Goal: Task Accomplishment & Management: Complete application form

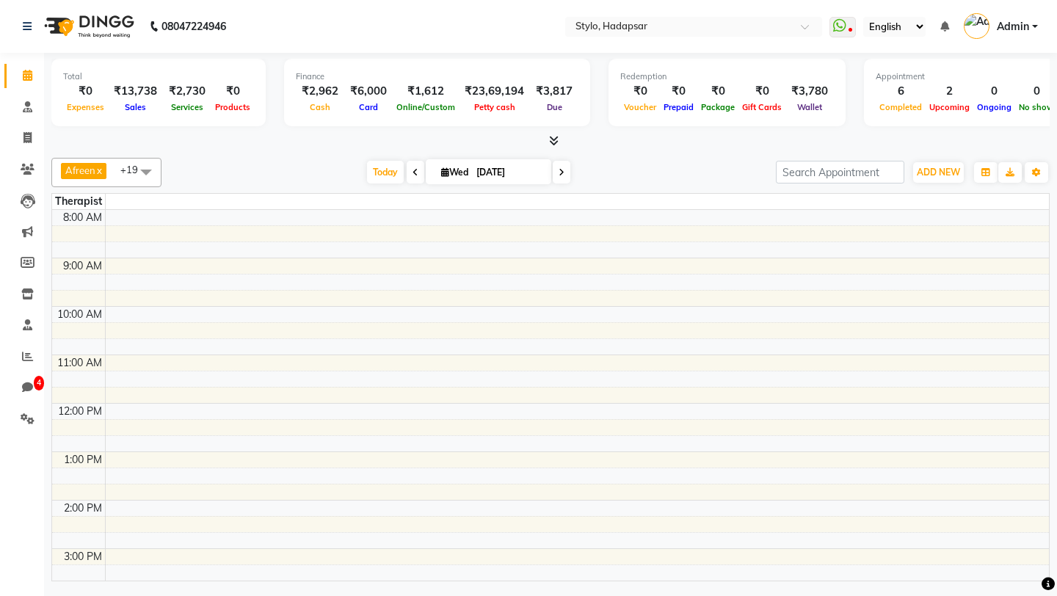
click at [147, 174] on span at bounding box center [145, 172] width 29 height 28
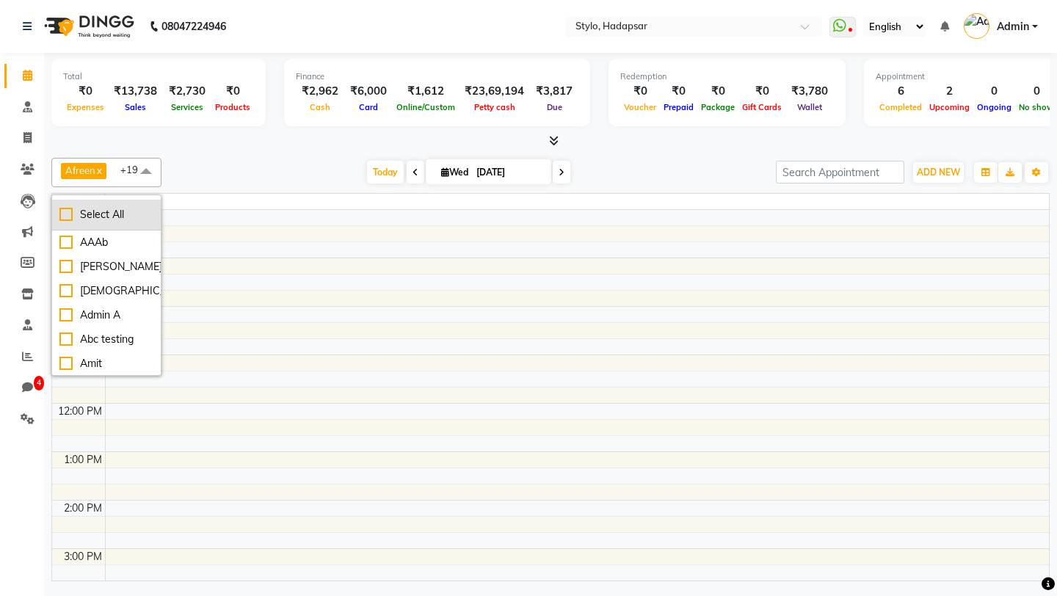
click at [64, 215] on div "Select All" at bounding box center [106, 214] width 94 height 15
checkbox input "true"
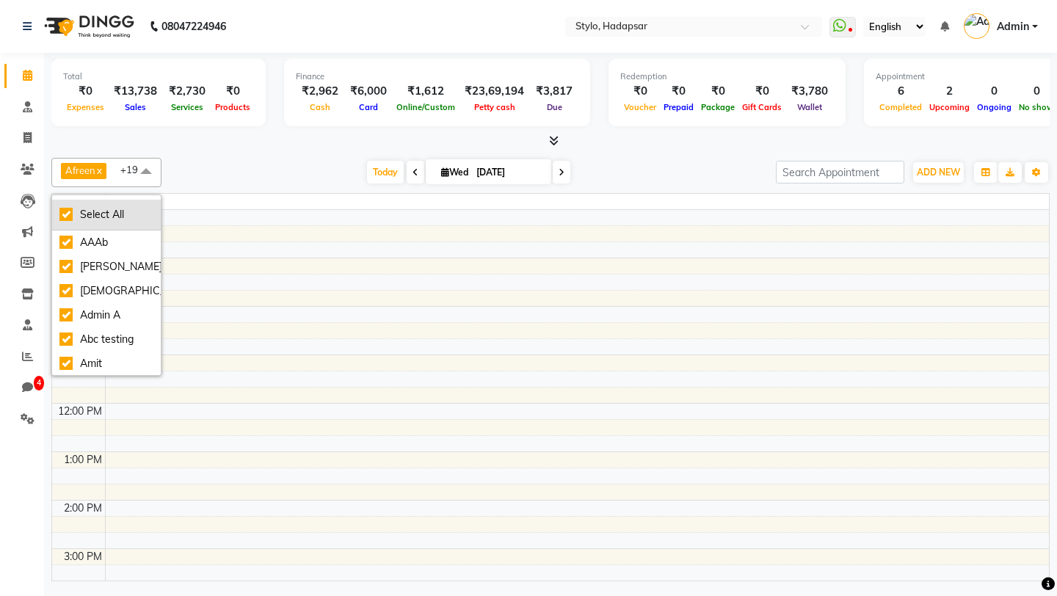
checkbox input "true"
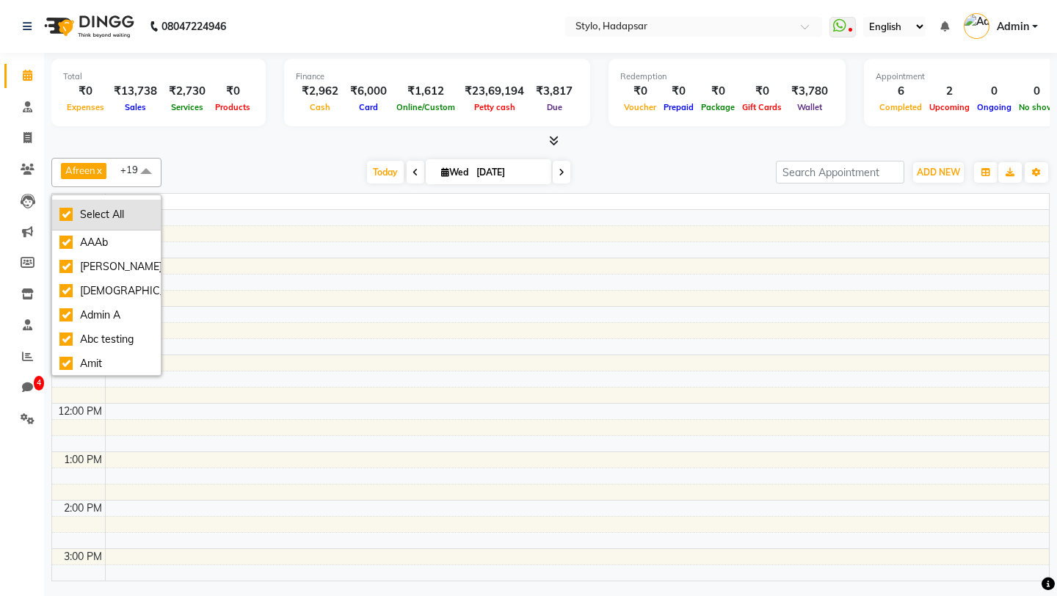
checkbox input "true"
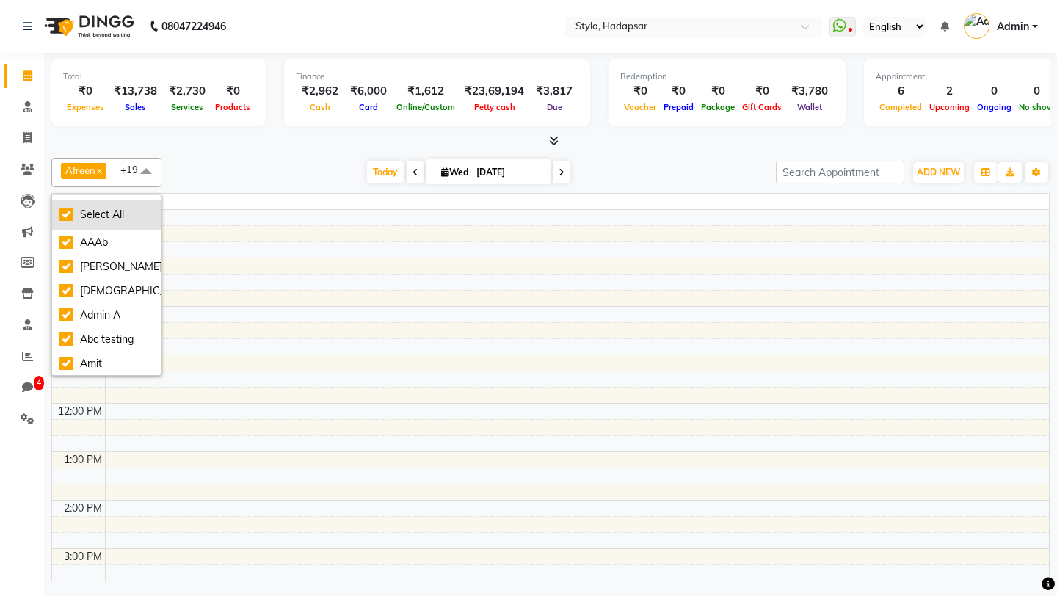
checkbox input "true"
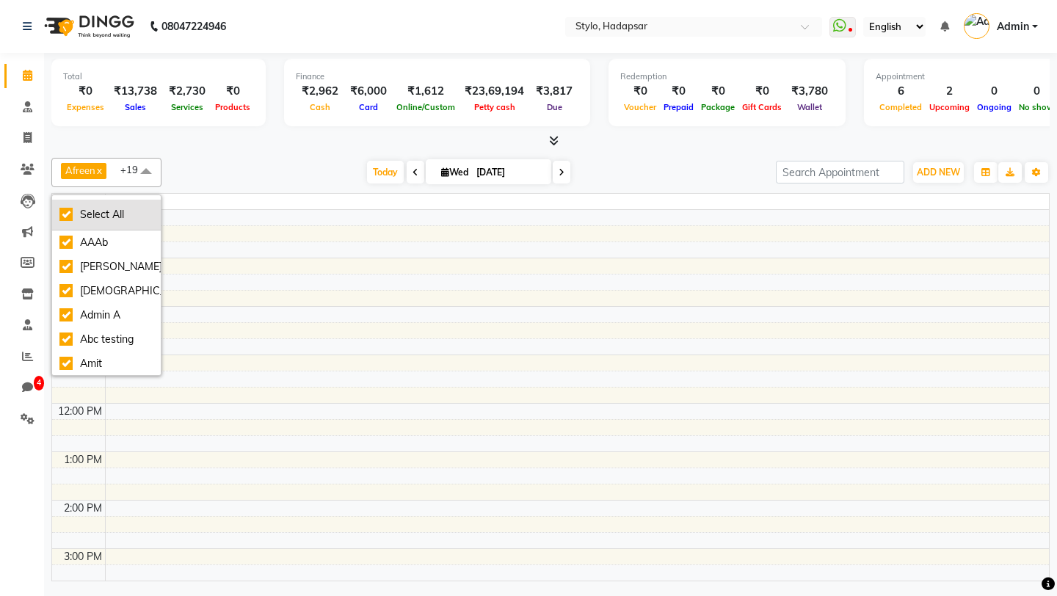
checkbox input "true"
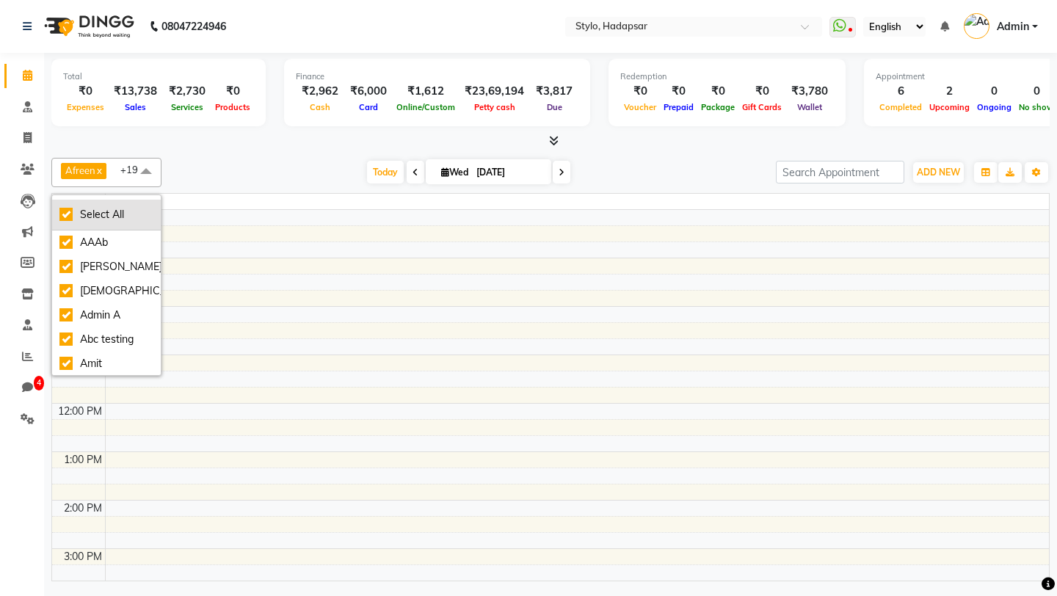
checkbox input "true"
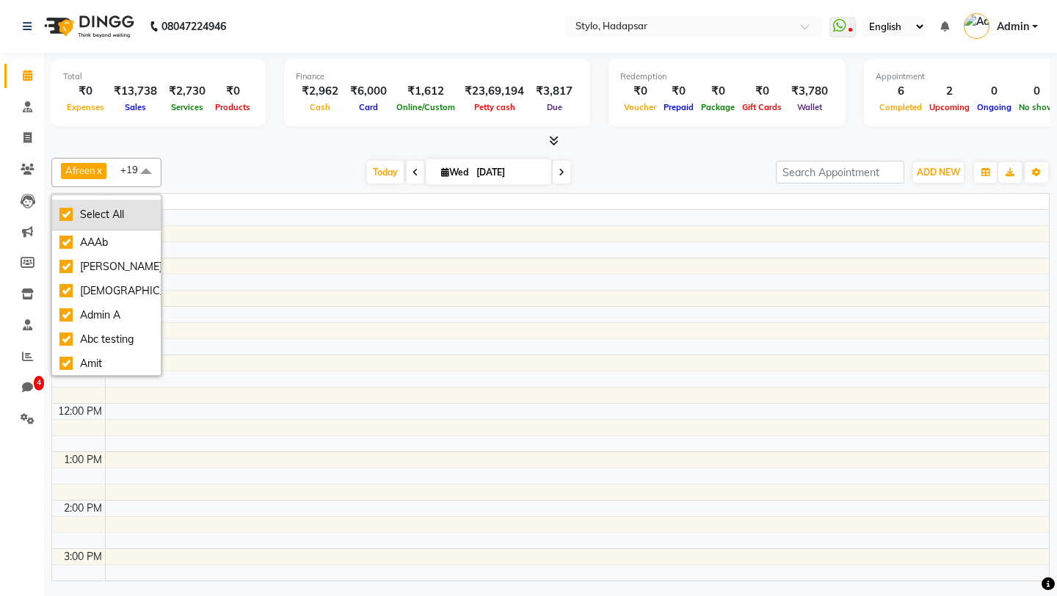
checkbox input "true"
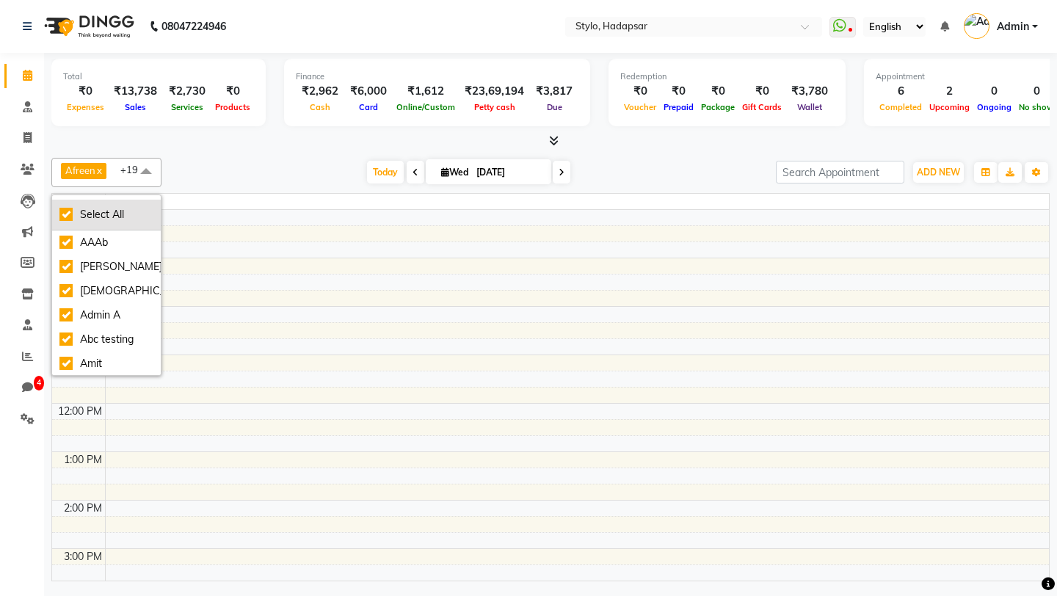
checkbox input "true"
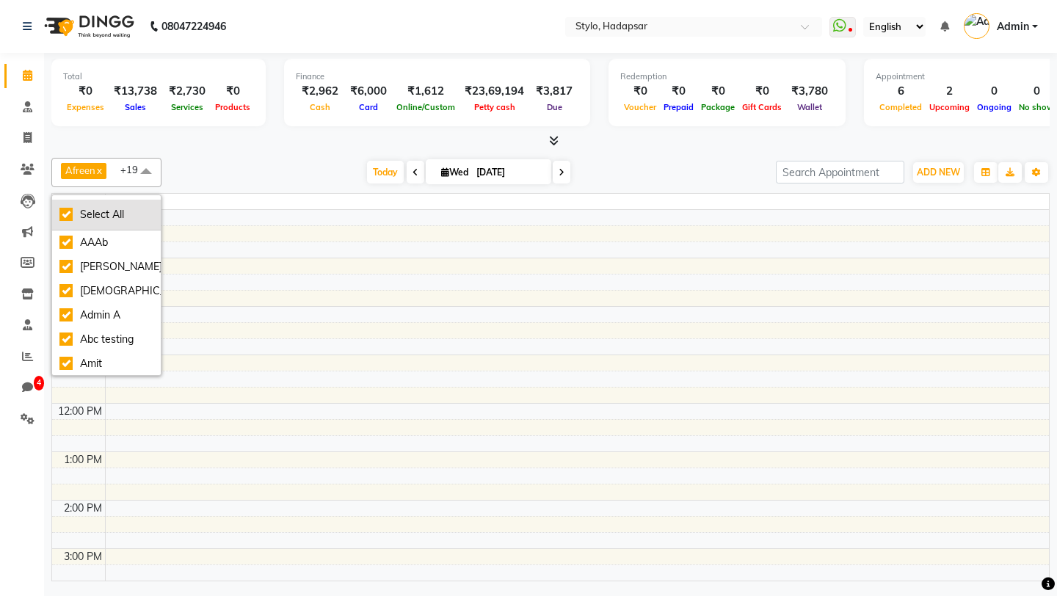
checkbox input "true"
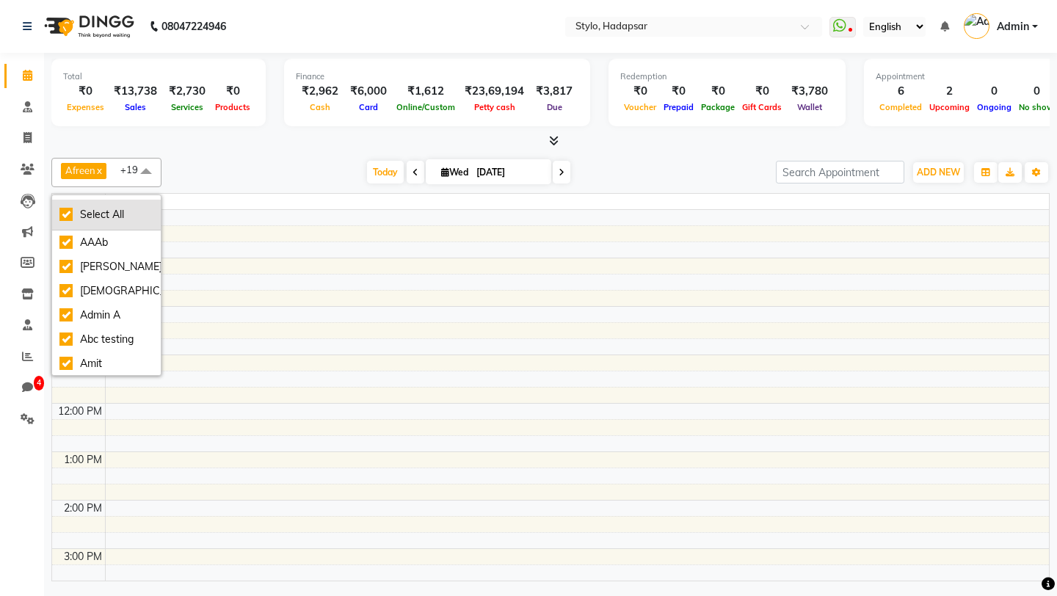
checkbox input "true"
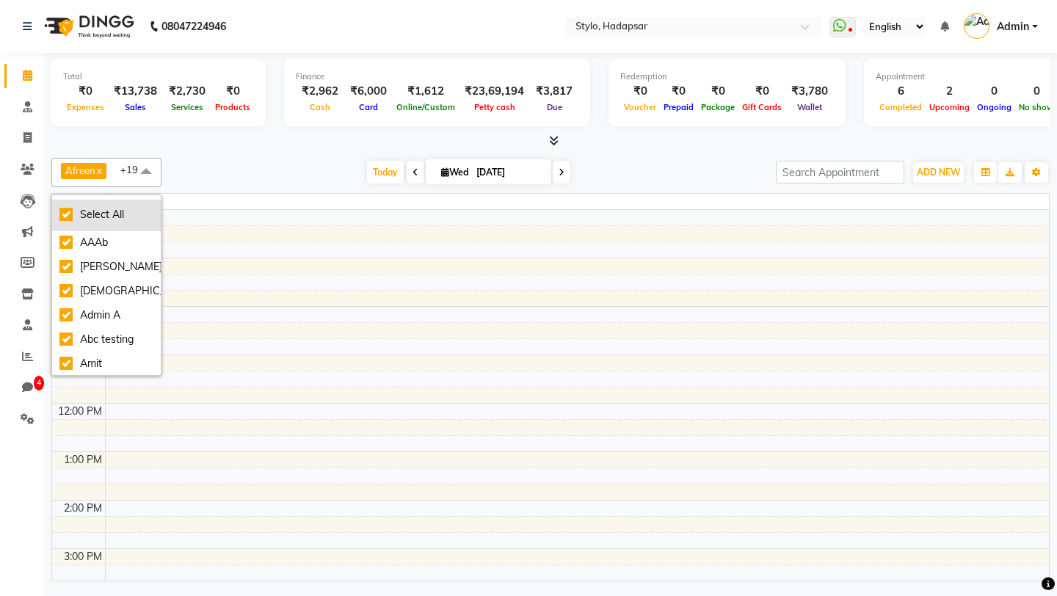
checkbox input "true"
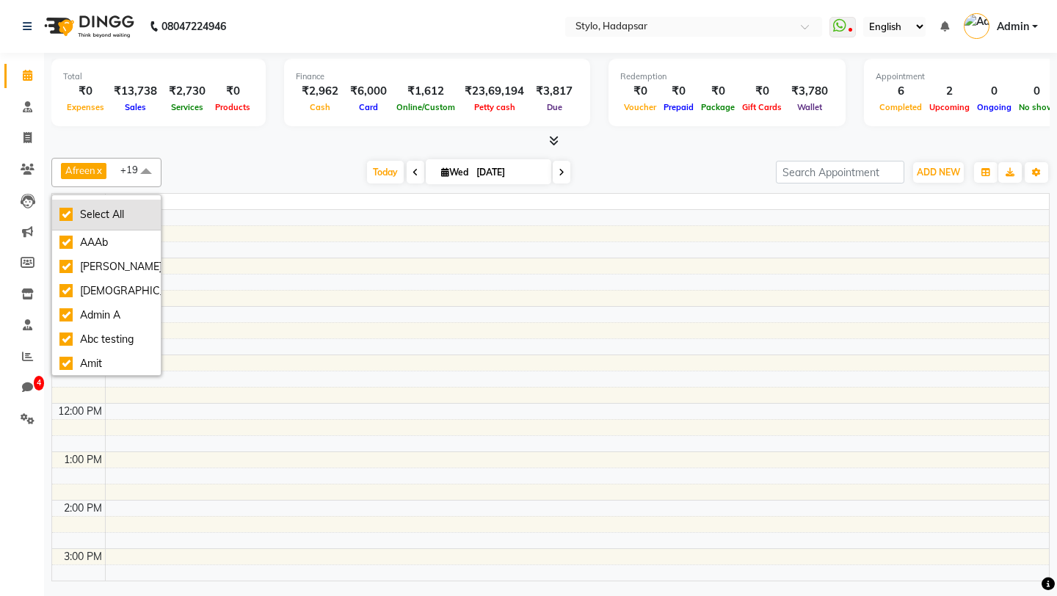
checkbox input "true"
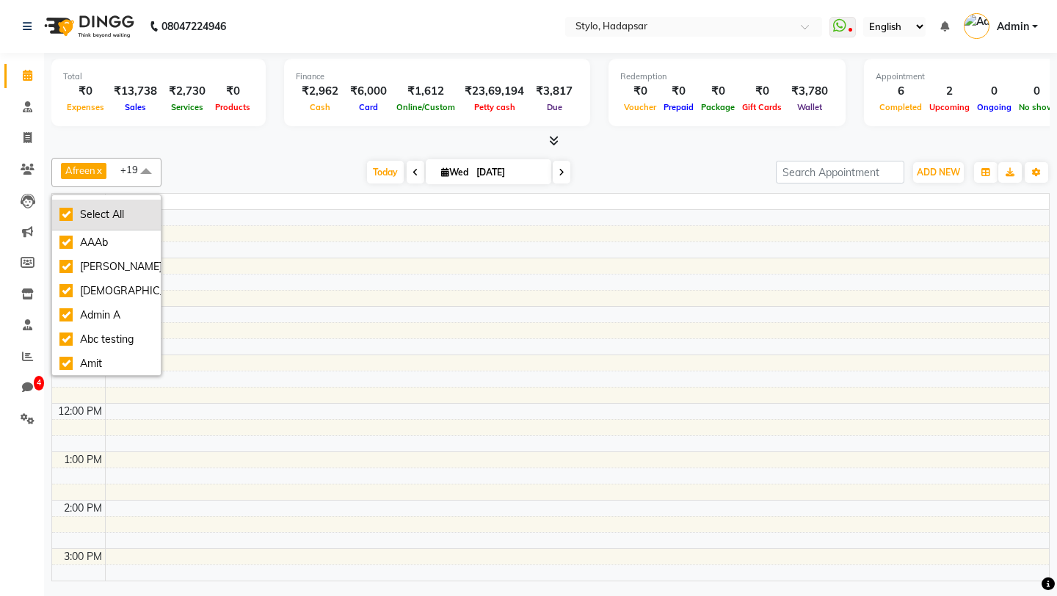
checkbox input "true"
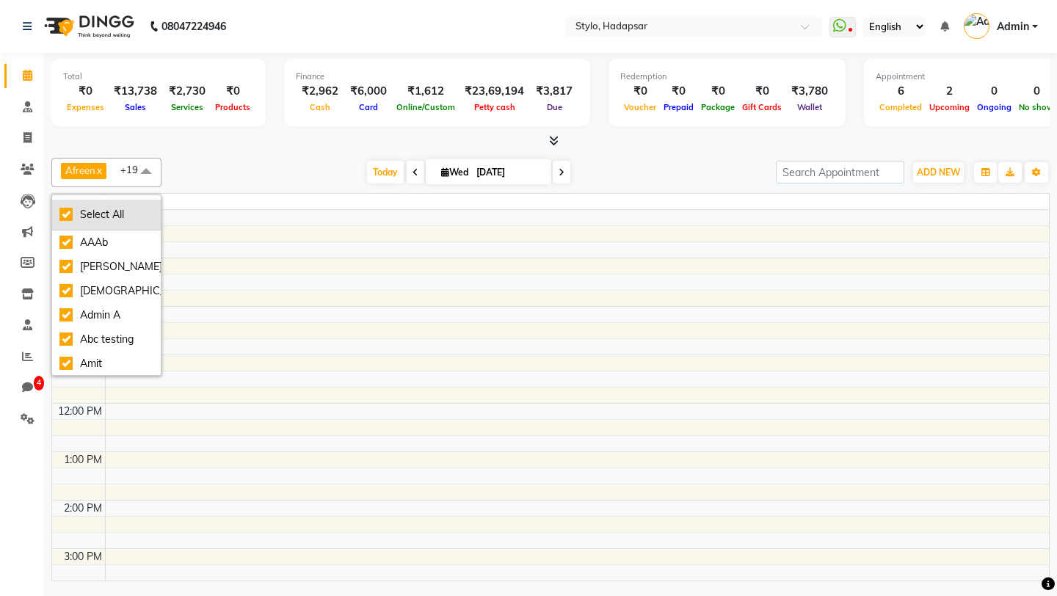
checkbox input "true"
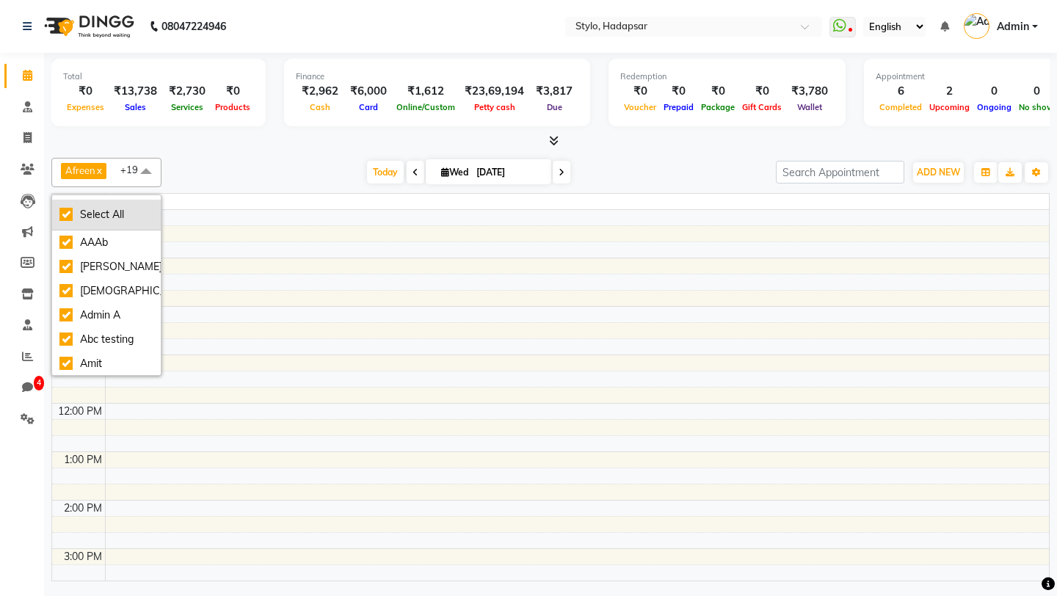
checkbox input "true"
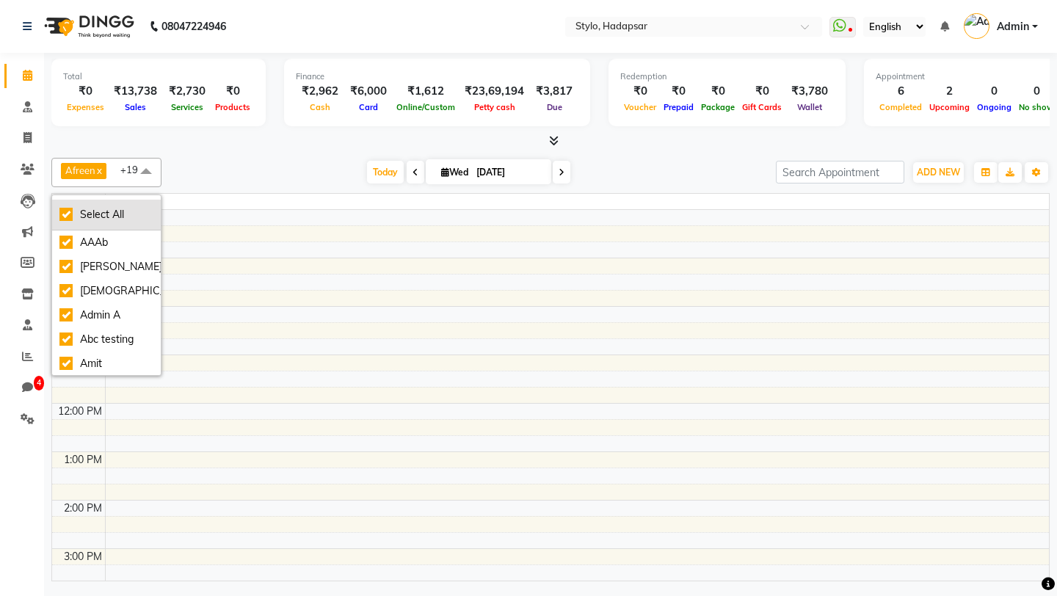
checkbox input "true"
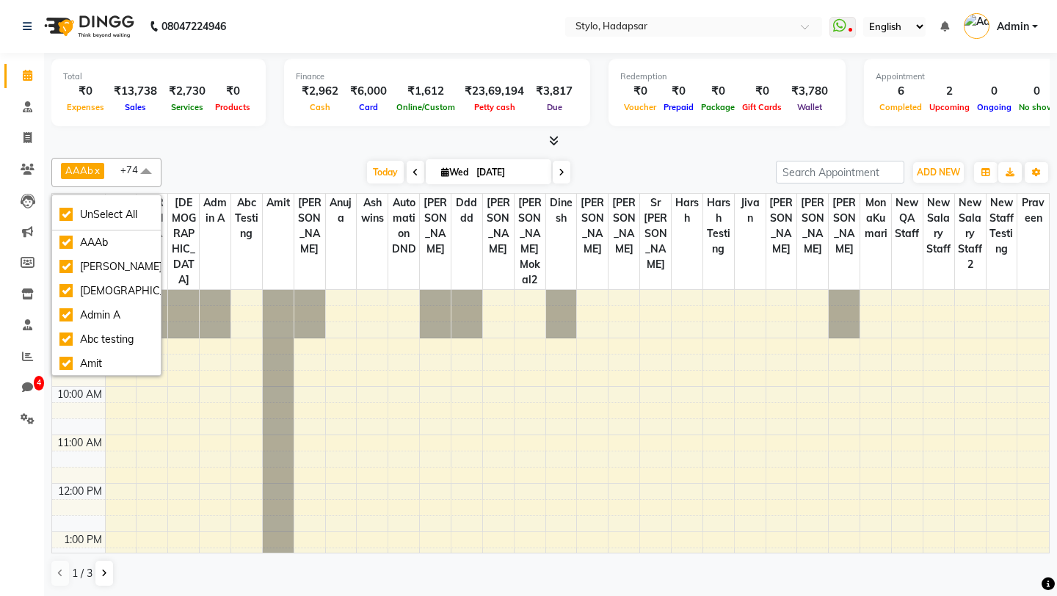
click at [250, 159] on div "AAAb x aadi manav x abhi x Admin A x Abc testing x Amit x Ankit magan x Anuja x…" at bounding box center [550, 172] width 998 height 29
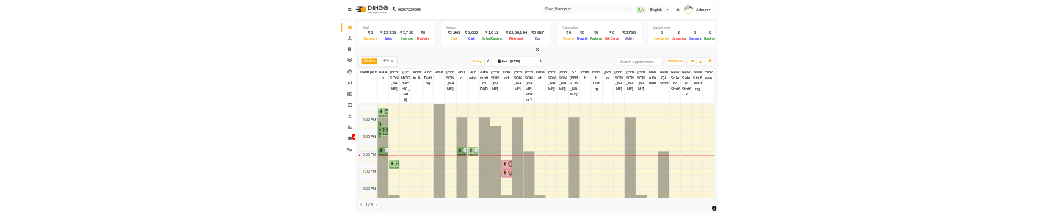
scroll to position [348, 0]
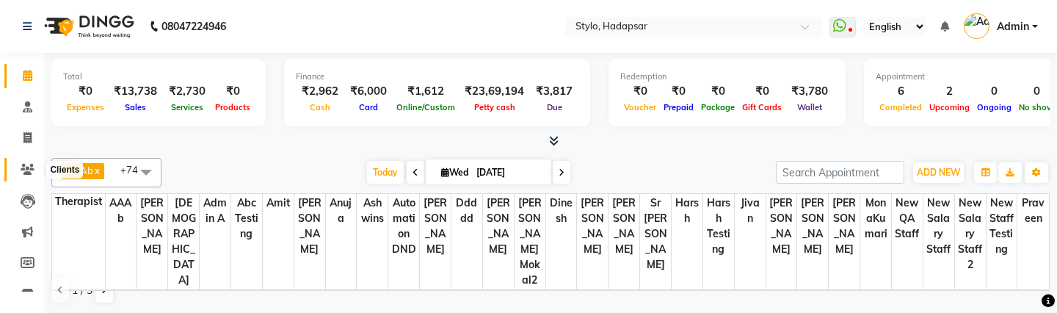
click at [26, 165] on icon at bounding box center [28, 169] width 14 height 11
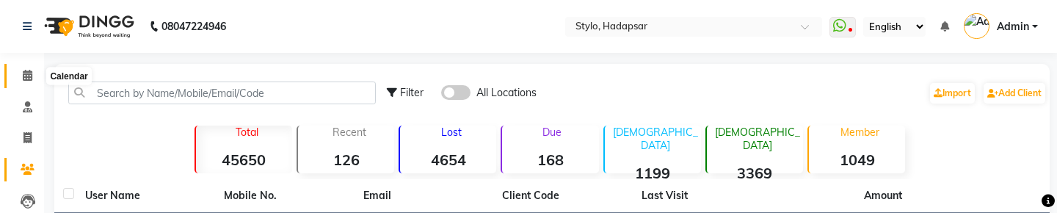
click at [23, 73] on icon at bounding box center [28, 75] width 10 height 11
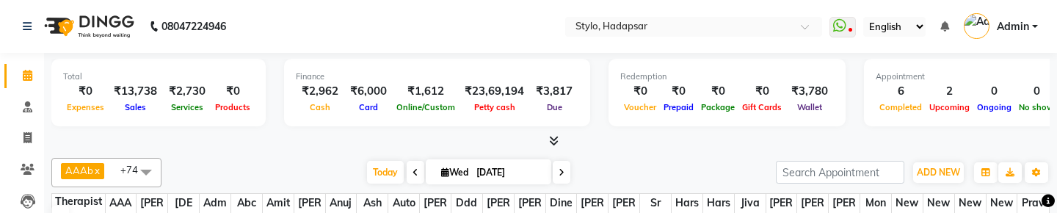
scroll to position [29, 0]
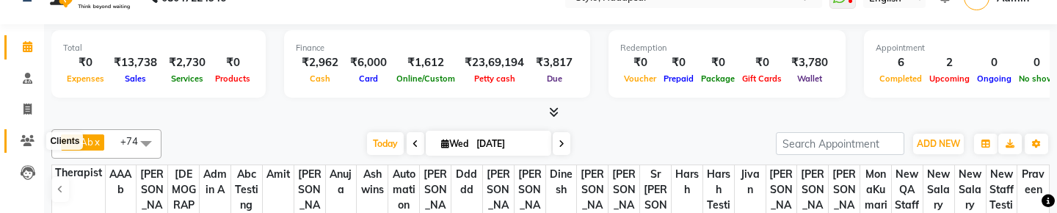
click at [27, 137] on icon at bounding box center [28, 140] width 14 height 11
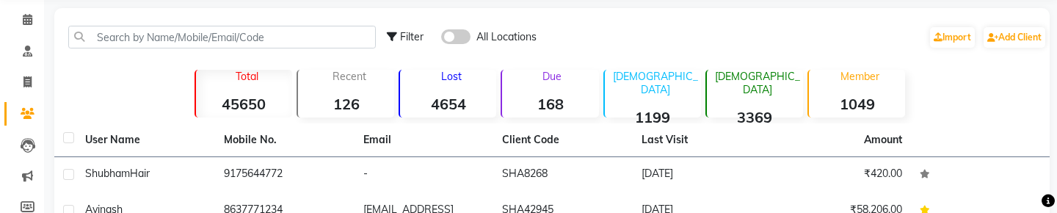
scroll to position [54, 0]
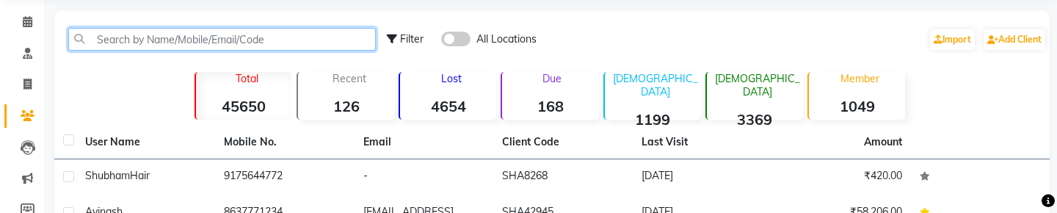
click at [231, 40] on input "text" at bounding box center [222, 39] width 308 height 23
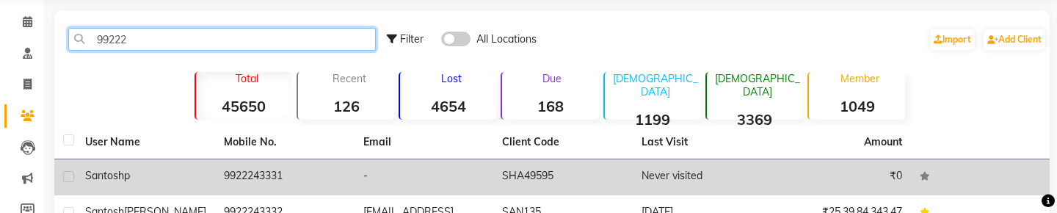
type input "99222"
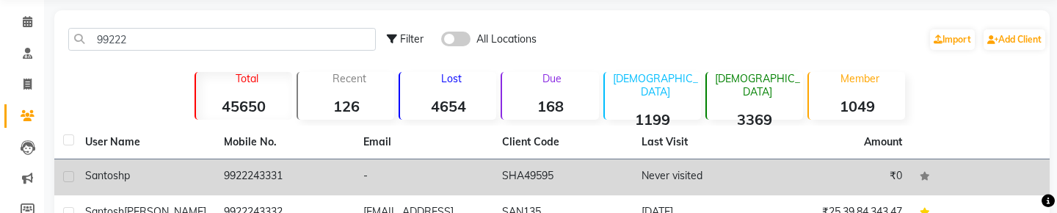
click at [266, 171] on td "9922243331" at bounding box center [284, 177] width 139 height 36
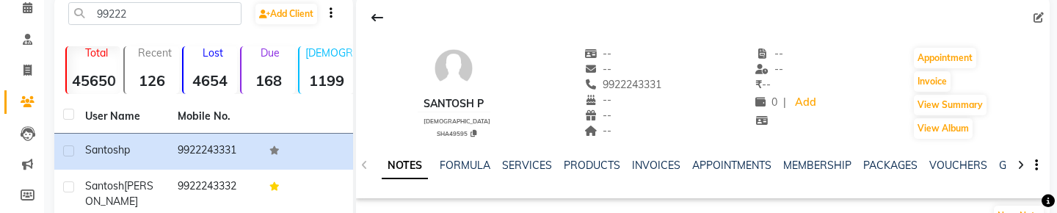
scroll to position [71, 0]
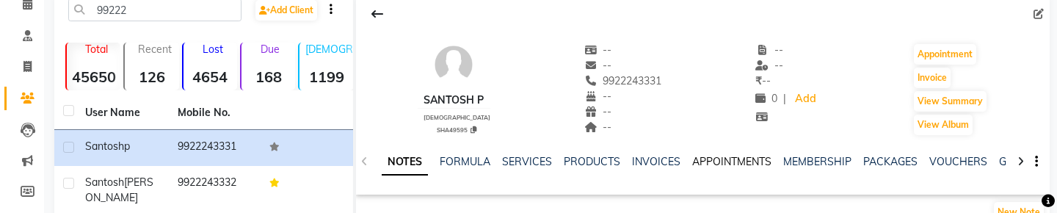
click at [707, 159] on link "APPOINTMENTS" at bounding box center [731, 161] width 79 height 13
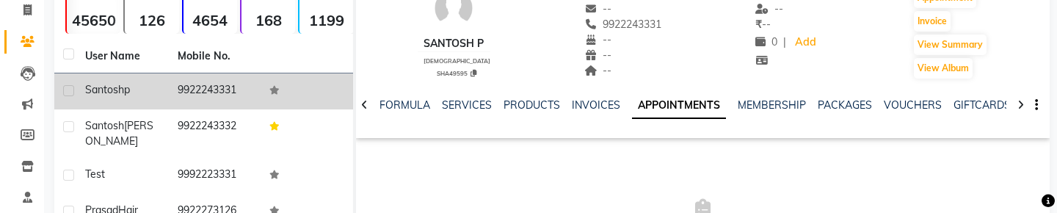
scroll to position [104, 0]
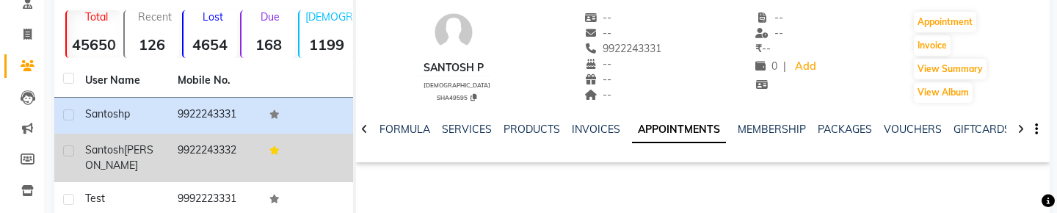
click at [212, 157] on td "9922243332" at bounding box center [215, 158] width 92 height 48
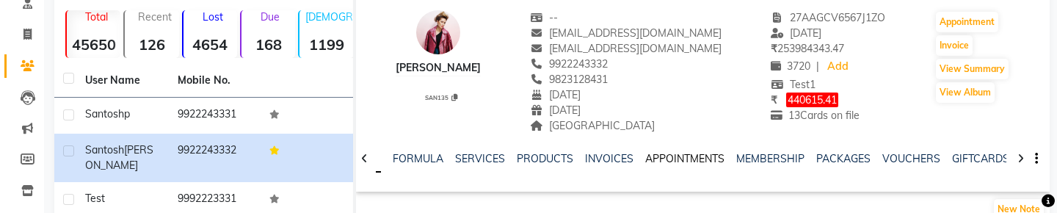
click at [674, 159] on link "APPOINTMENTS" at bounding box center [684, 158] width 79 height 13
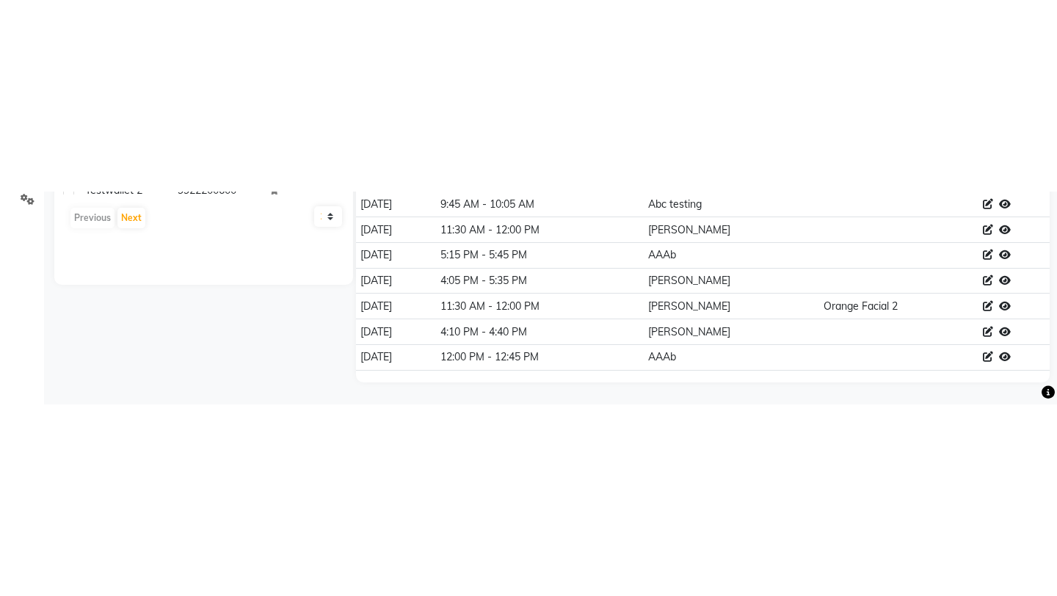
scroll to position [40, 0]
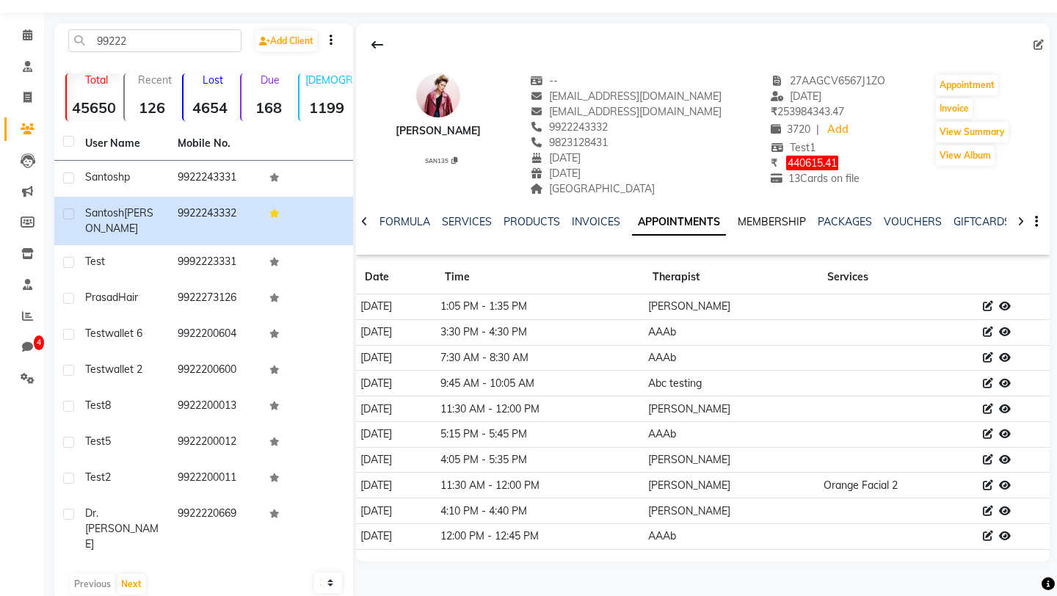
click at [769, 222] on link "MEMBERSHIP" at bounding box center [772, 221] width 68 height 13
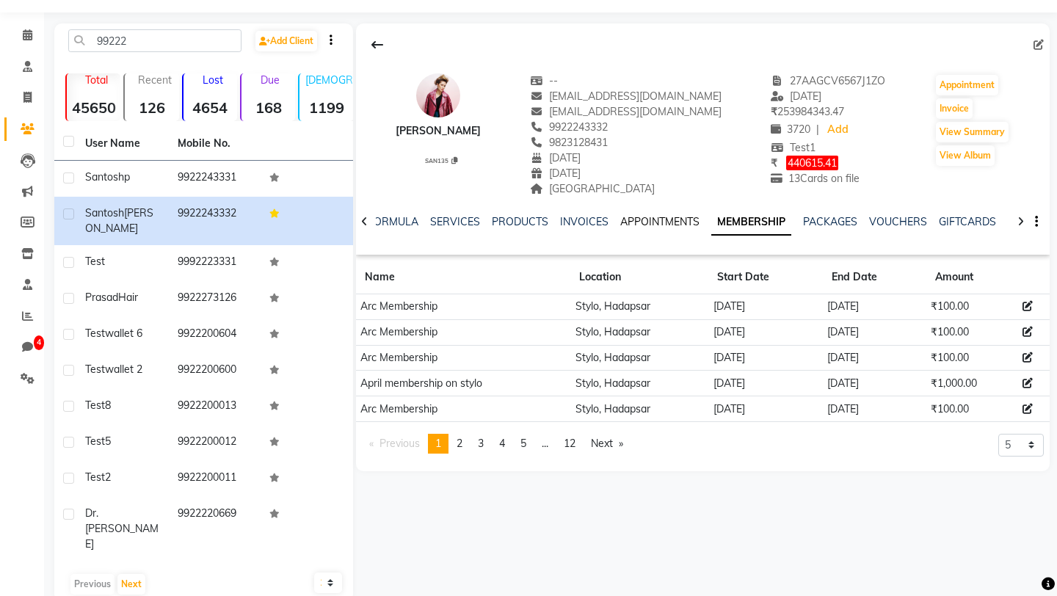
click at [673, 217] on link "APPOINTMENTS" at bounding box center [659, 221] width 79 height 13
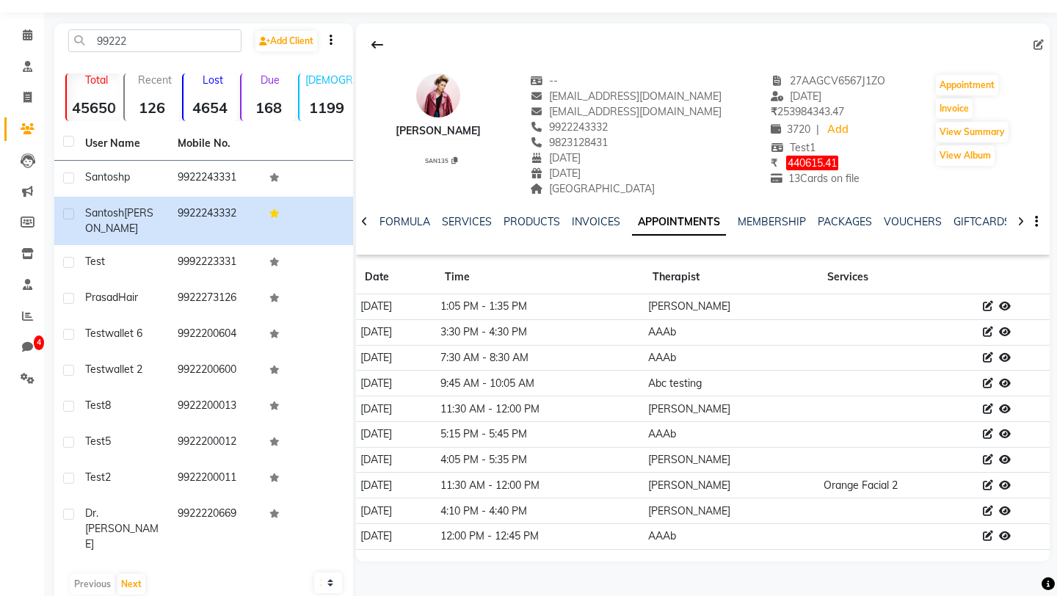
click at [993, 308] on icon at bounding box center [988, 306] width 10 height 10
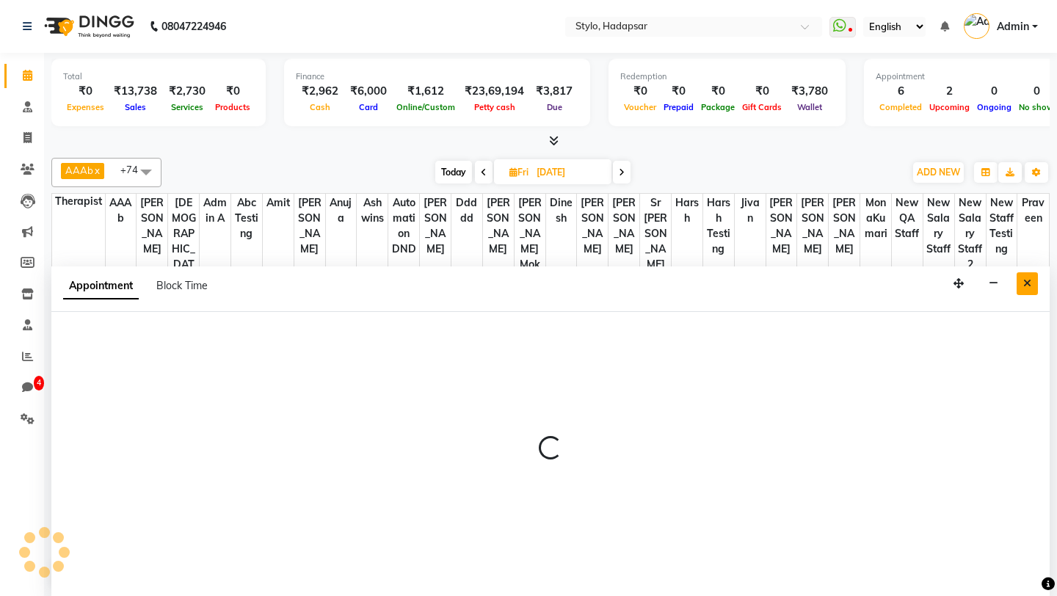
click at [1026, 286] on icon "Close" at bounding box center [1027, 283] width 8 height 10
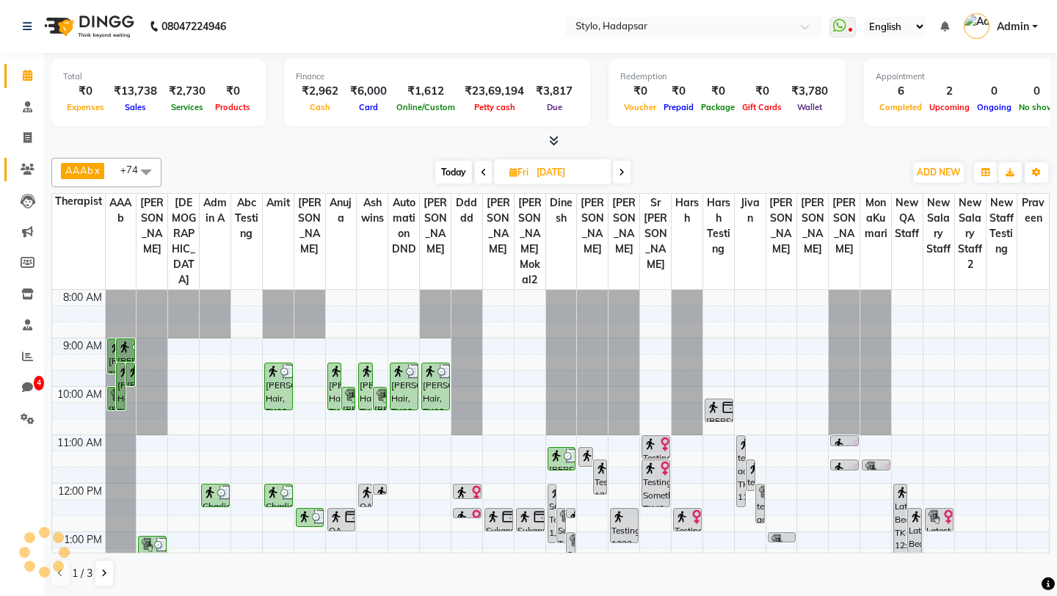
click at [26, 160] on link "Clients" at bounding box center [21, 170] width 35 height 24
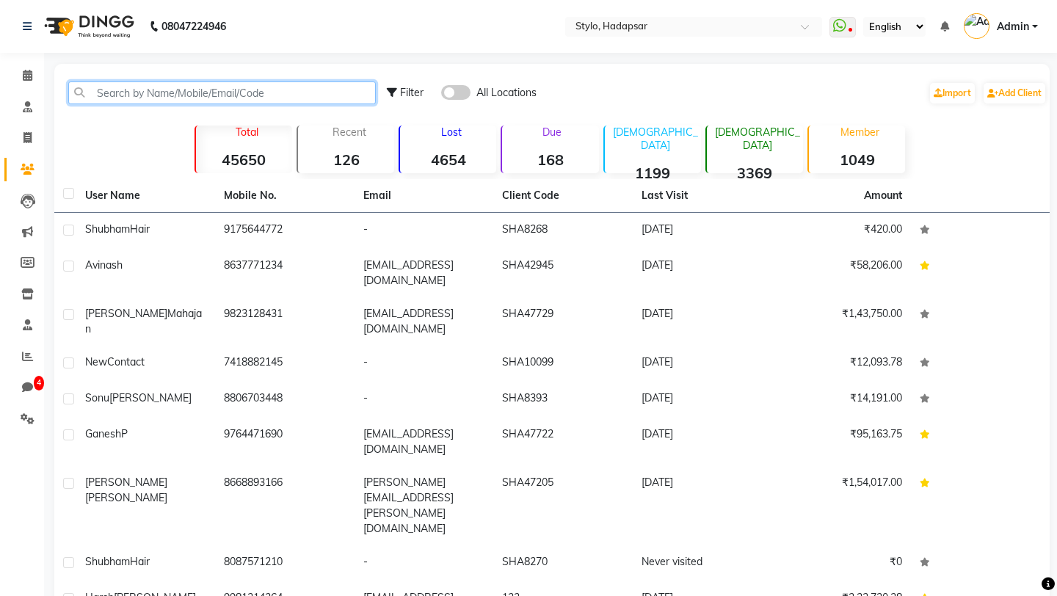
click at [244, 86] on input "text" at bounding box center [222, 92] width 308 height 23
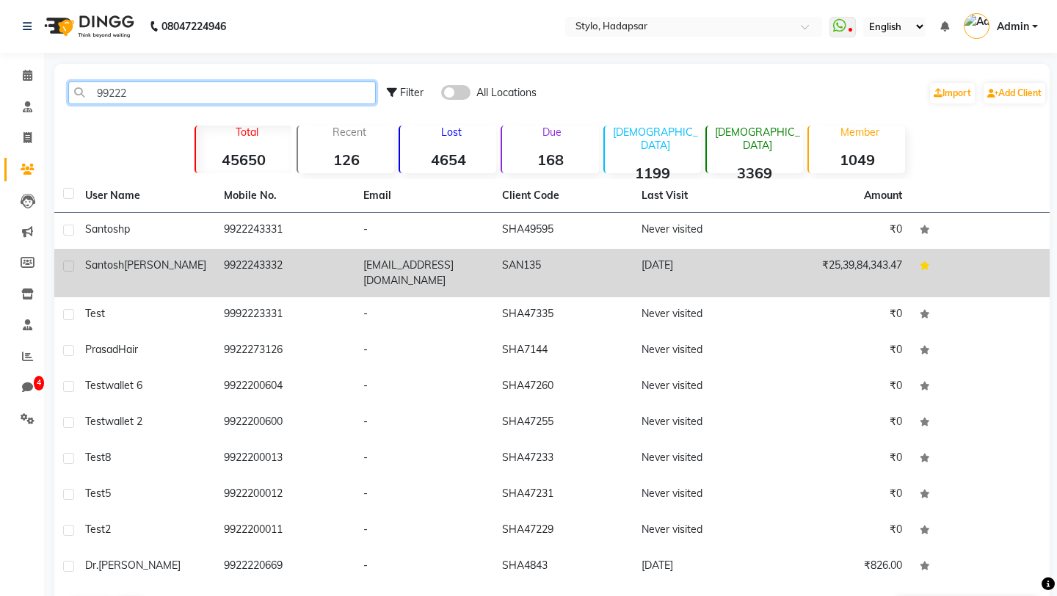
type input "99222"
click at [242, 259] on td "9922243332" at bounding box center [284, 273] width 139 height 48
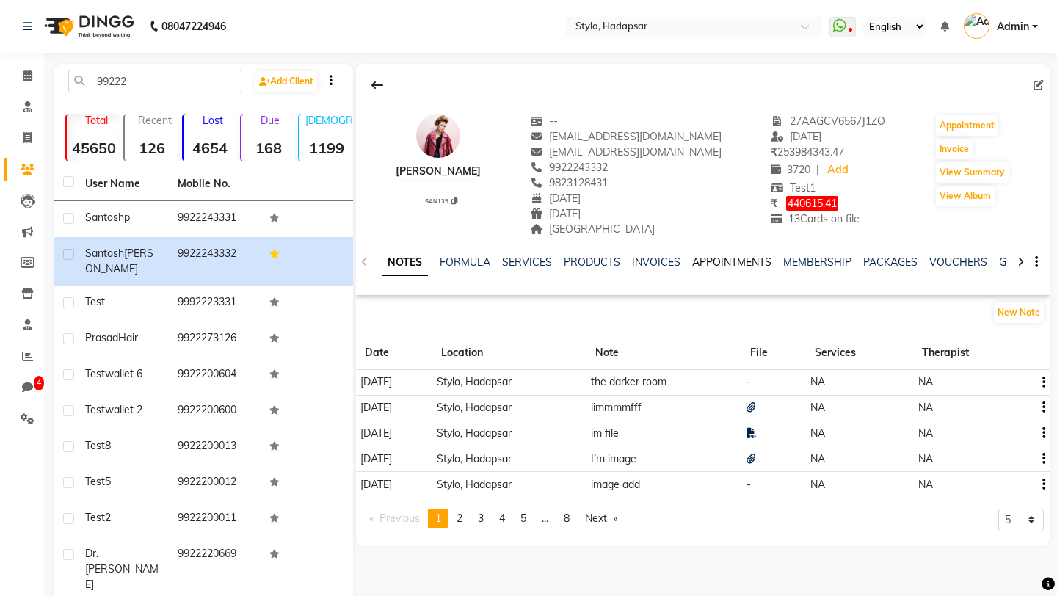
click at [703, 264] on link "APPOINTMENTS" at bounding box center [731, 261] width 79 height 13
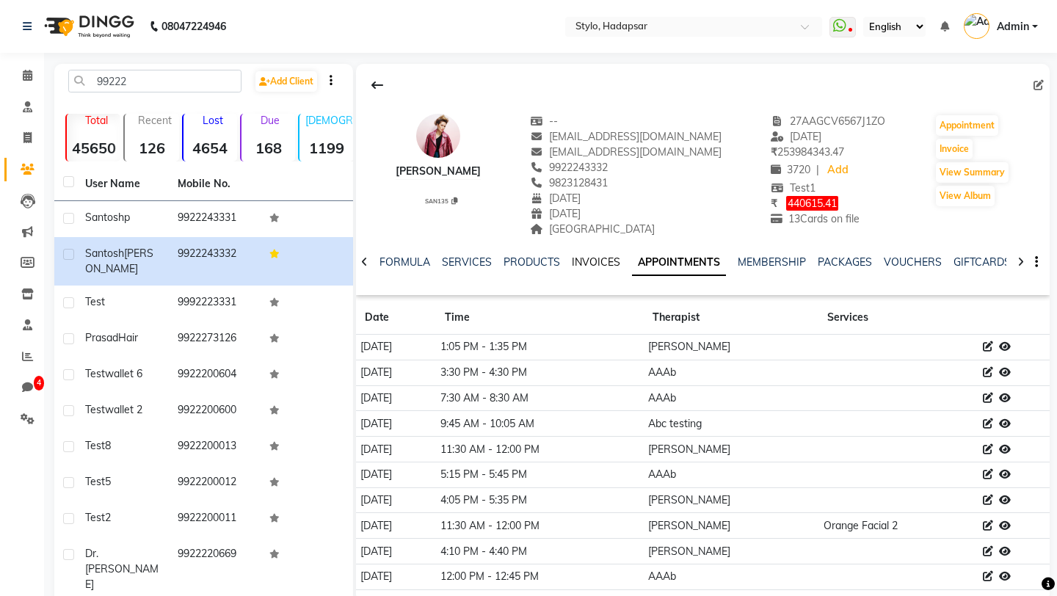
click at [609, 261] on link "INVOICES" at bounding box center [596, 261] width 48 height 13
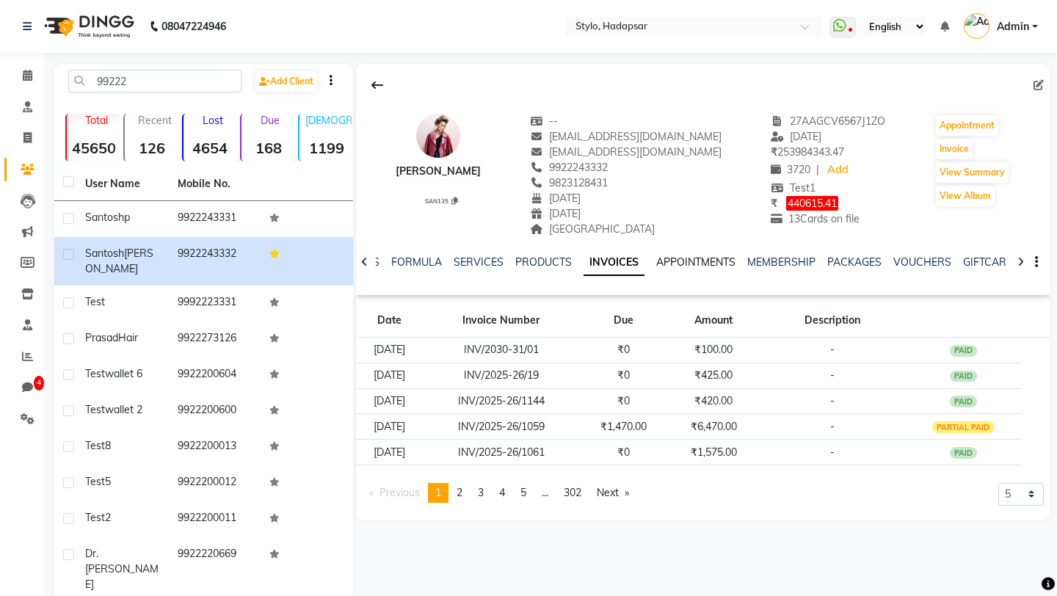
click at [695, 260] on link "APPOINTMENTS" at bounding box center [695, 261] width 79 height 13
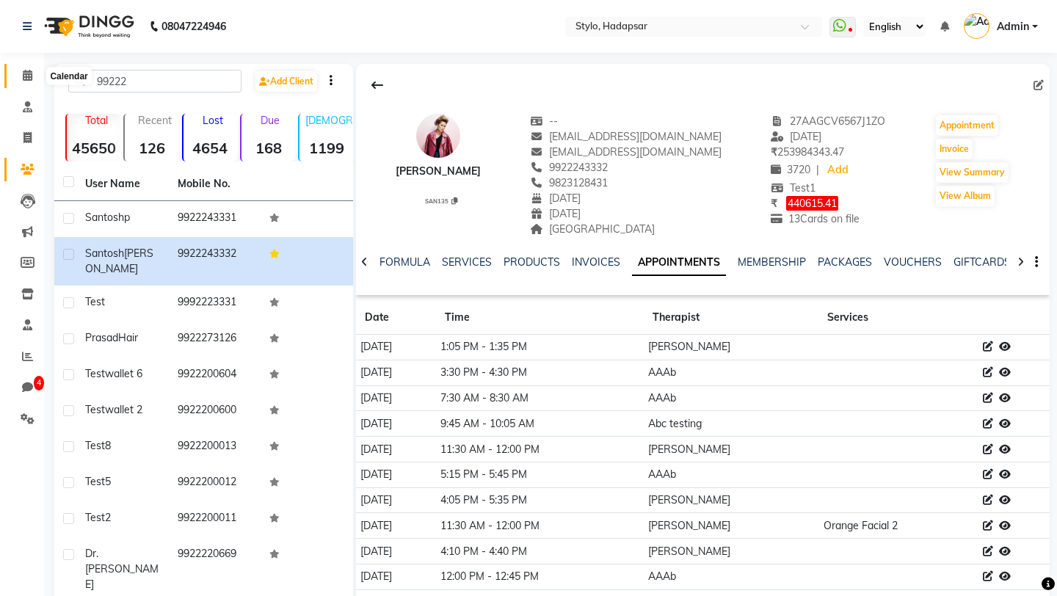
click at [24, 73] on icon at bounding box center [28, 75] width 10 height 11
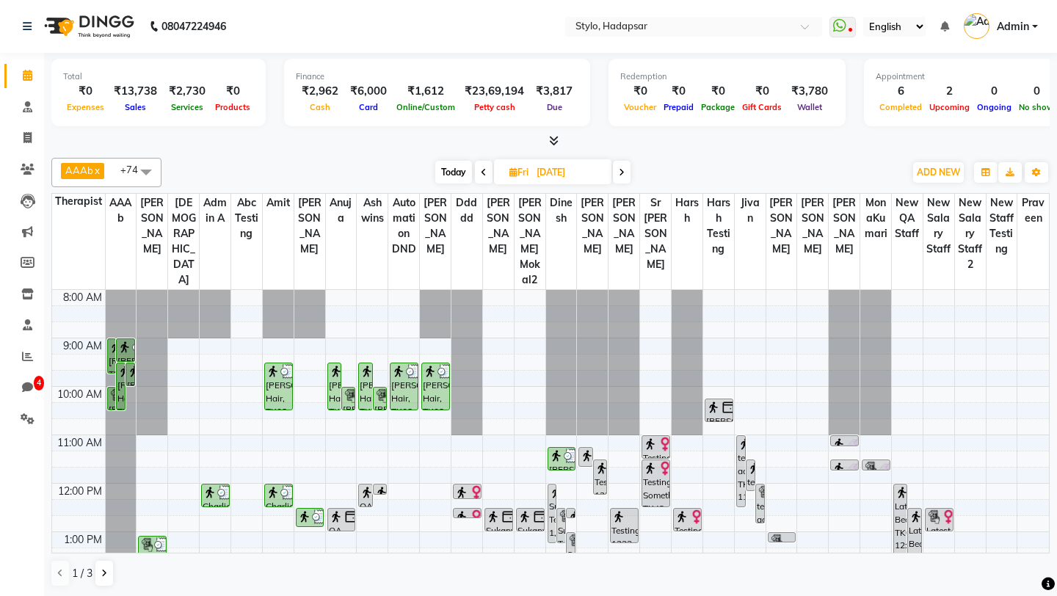
click at [446, 166] on span "Today" at bounding box center [453, 172] width 37 height 23
type input "[DATE]"
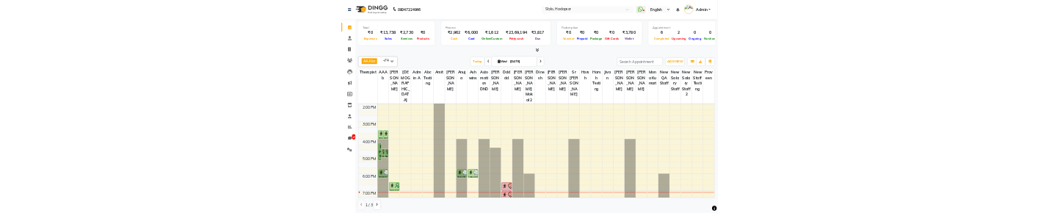
scroll to position [350, 0]
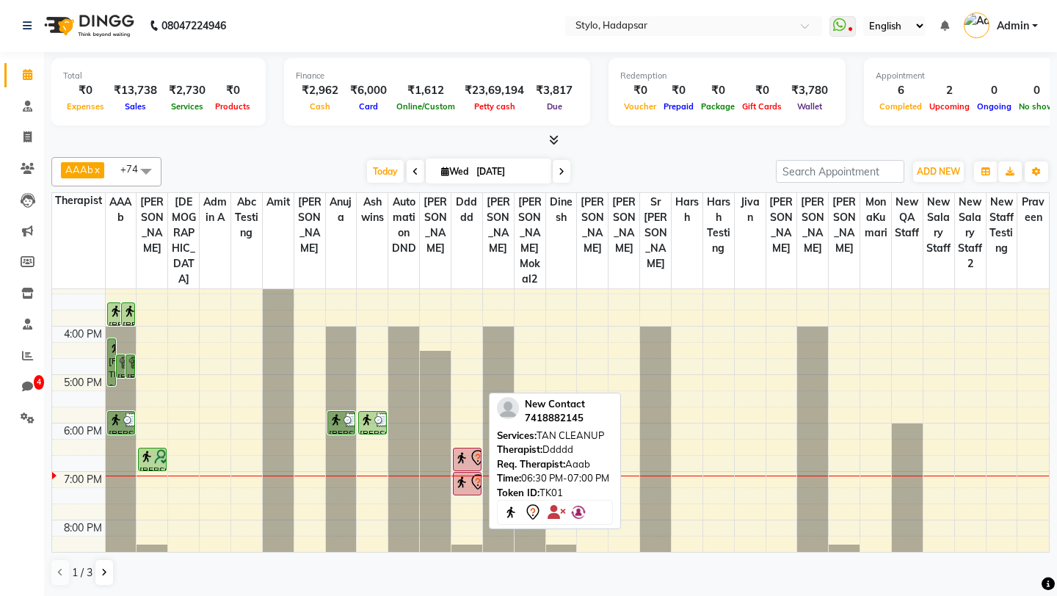
click at [461, 451] on img at bounding box center [461, 458] width 15 height 15
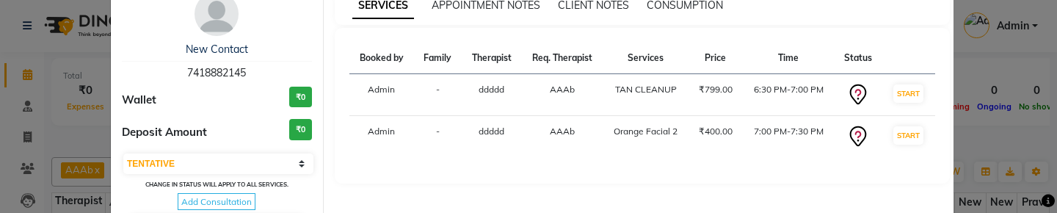
scroll to position [105, 0]
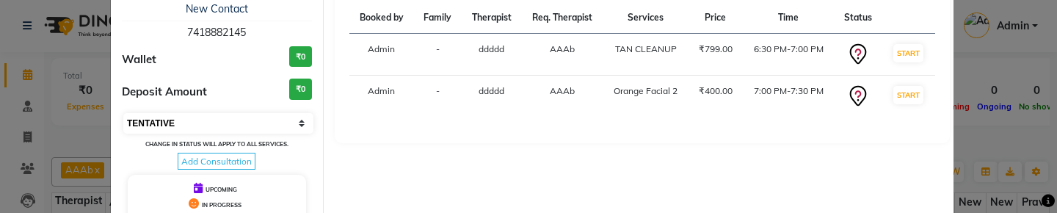
click at [247, 119] on select "Select IN SERVICE CONFIRMED TENTATIVE CHECK IN MARK DONE DROPPED UPCOMING" at bounding box center [218, 123] width 190 height 21
click at [123, 113] on select "Select IN SERVICE CONFIRMED TENTATIVE CHECK IN MARK DONE DROPPED UPCOMING" at bounding box center [218, 123] width 190 height 21
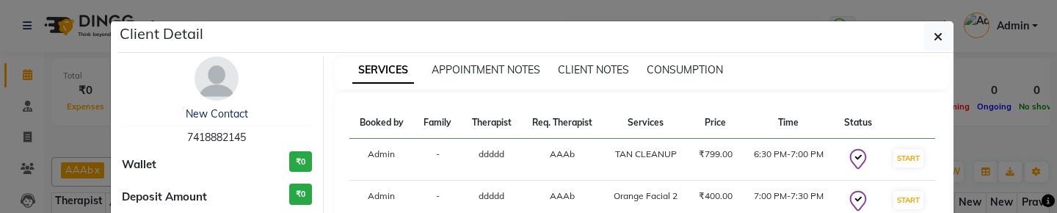
click at [233, 138] on span "7418882145" at bounding box center [216, 137] width 59 height 13
copy span "7418882145"
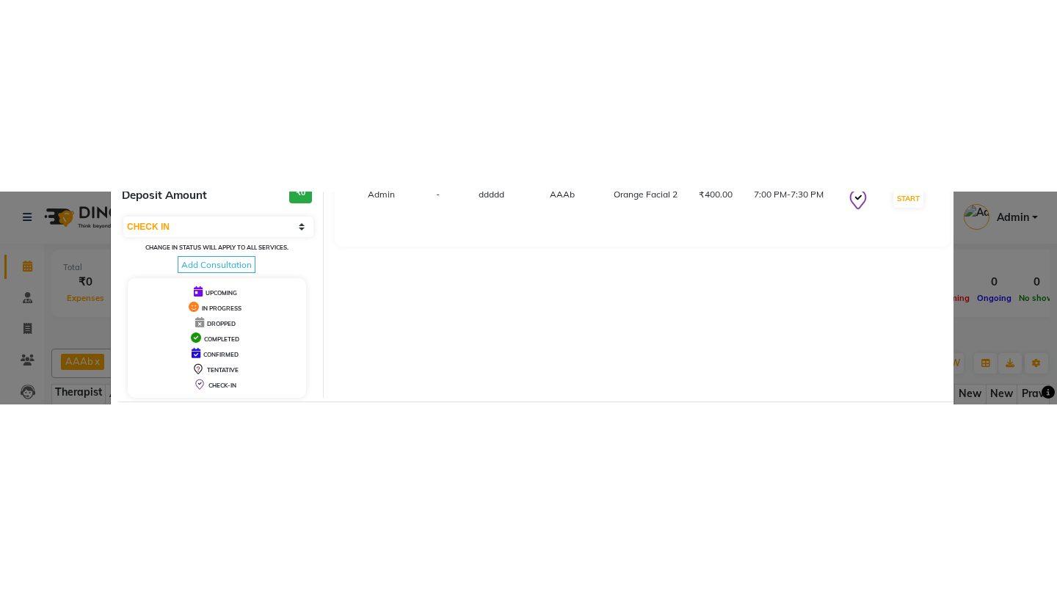
scroll to position [171, 0]
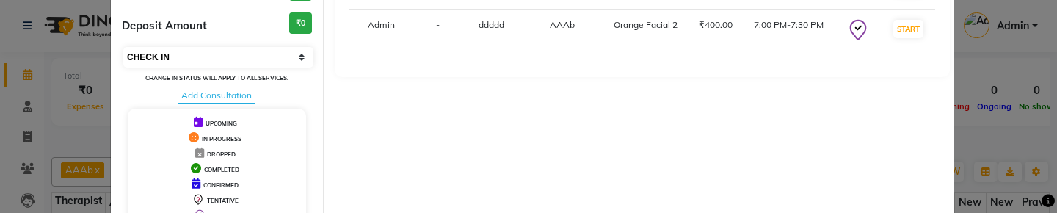
click at [261, 48] on select "Select IN SERVICE CONFIRMED TENTATIVE CHECK IN MARK DONE DROPPED UPCOMING" at bounding box center [218, 57] width 190 height 21
select select "7"
click at [123, 47] on select "Select IN SERVICE CONFIRMED TENTATIVE CHECK IN MARK DONE DROPPED UPCOMING" at bounding box center [218, 57] width 190 height 21
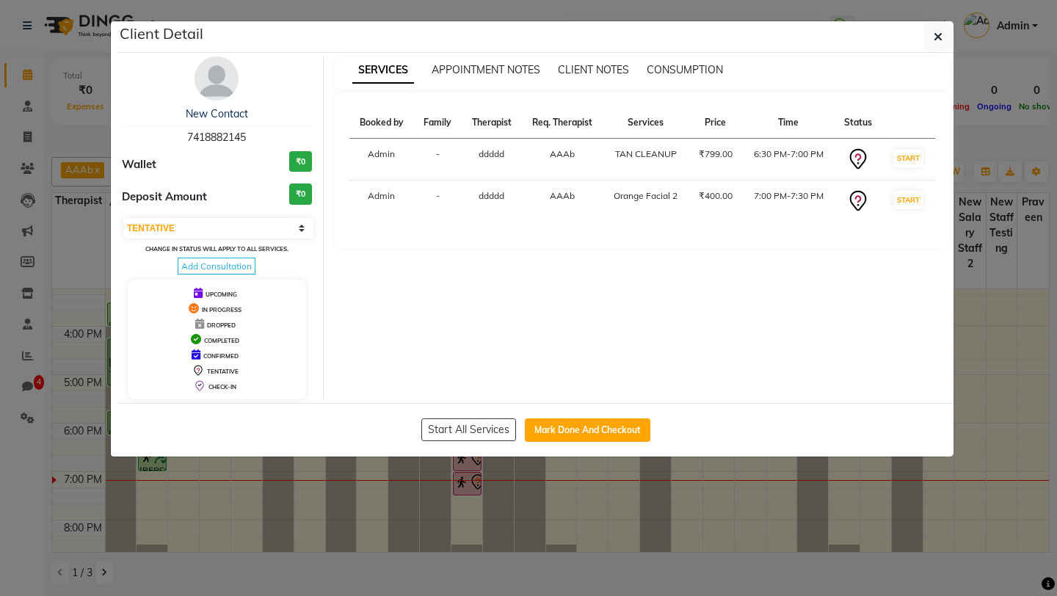
scroll to position [0, 0]
click at [936, 36] on icon "button" at bounding box center [938, 37] width 9 height 12
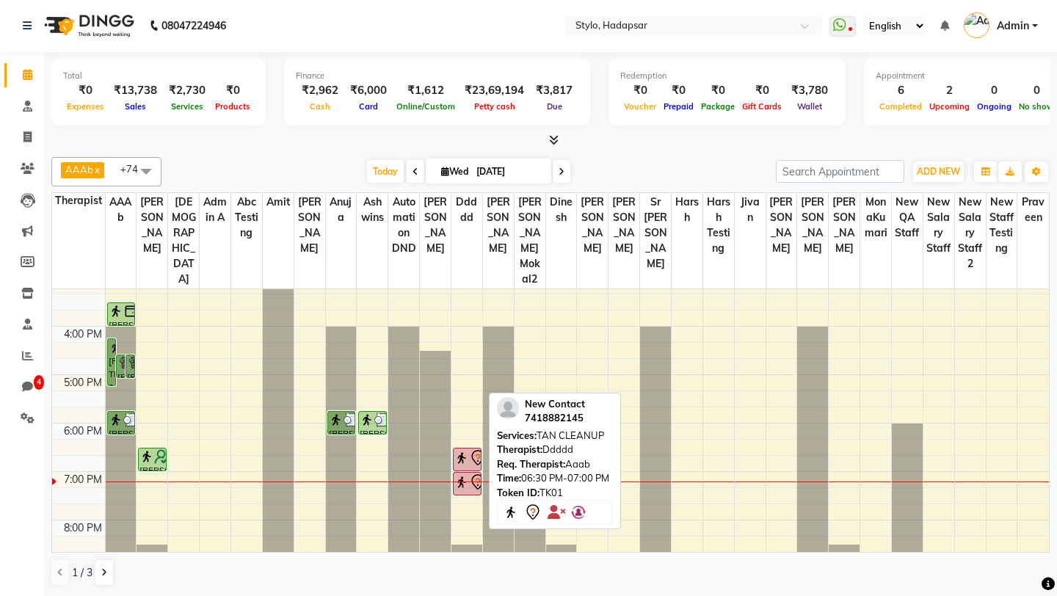
click at [473, 449] on icon at bounding box center [478, 458] width 18 height 18
select select "7"
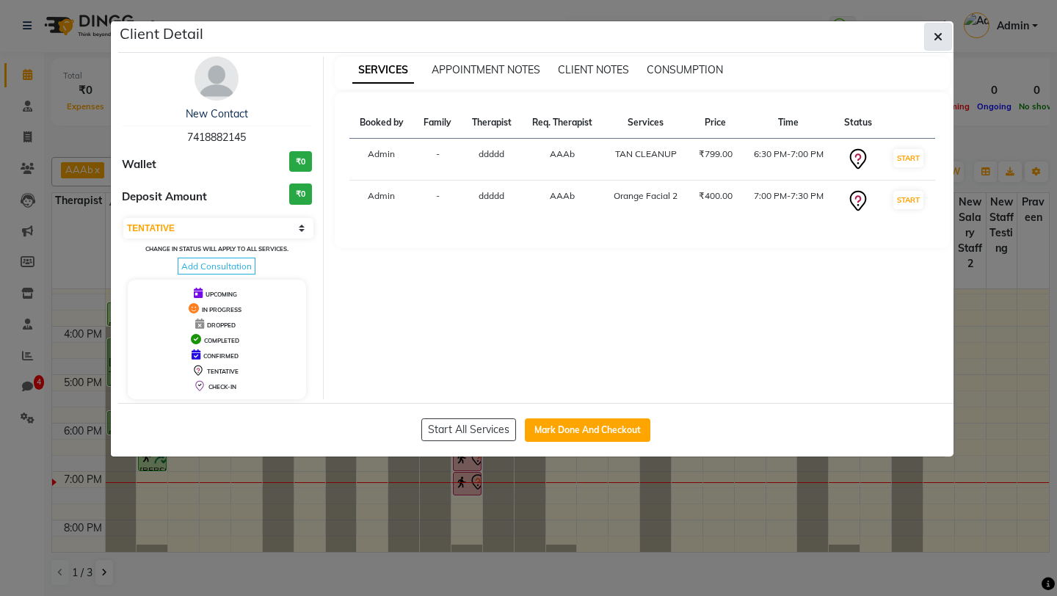
click at [938, 35] on icon "button" at bounding box center [938, 37] width 9 height 12
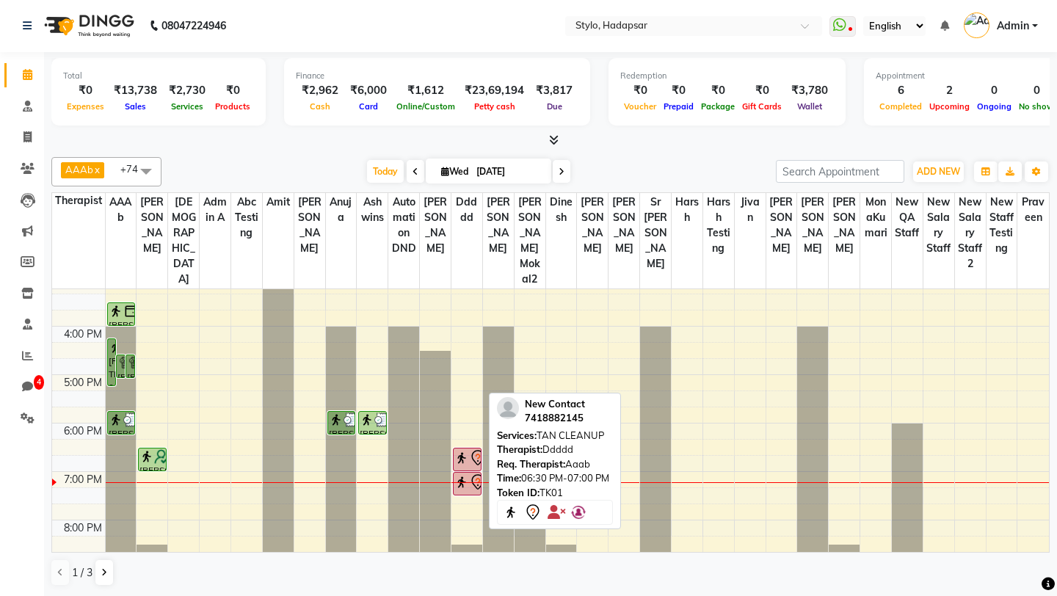
click at [461, 451] on img at bounding box center [461, 458] width 15 height 15
select select "7"
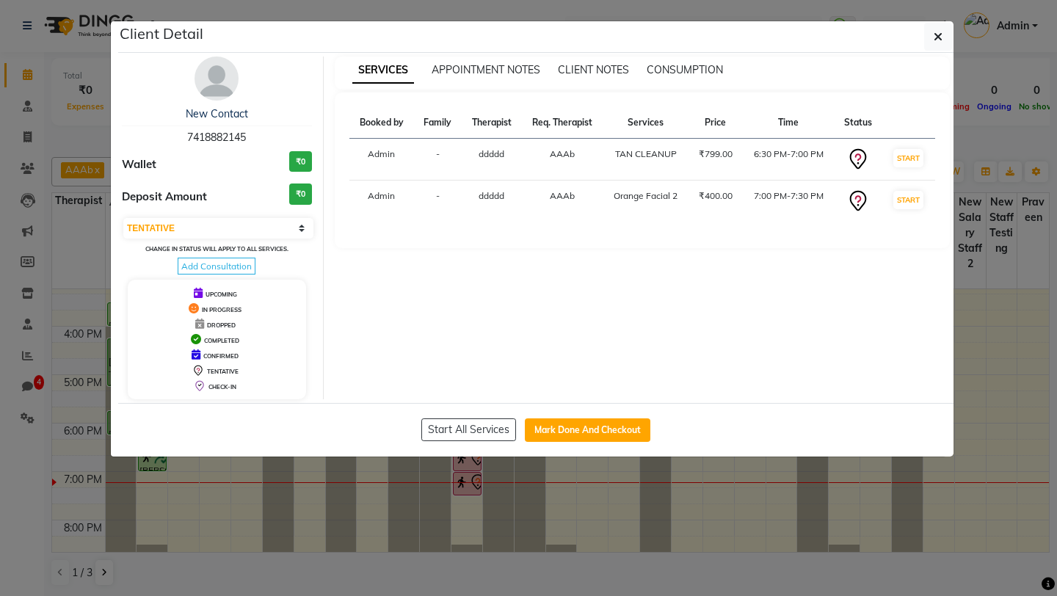
click at [205, 139] on span "7418882145" at bounding box center [216, 137] width 59 height 13
click at [208, 113] on link "New Contact" at bounding box center [217, 113] width 62 height 13
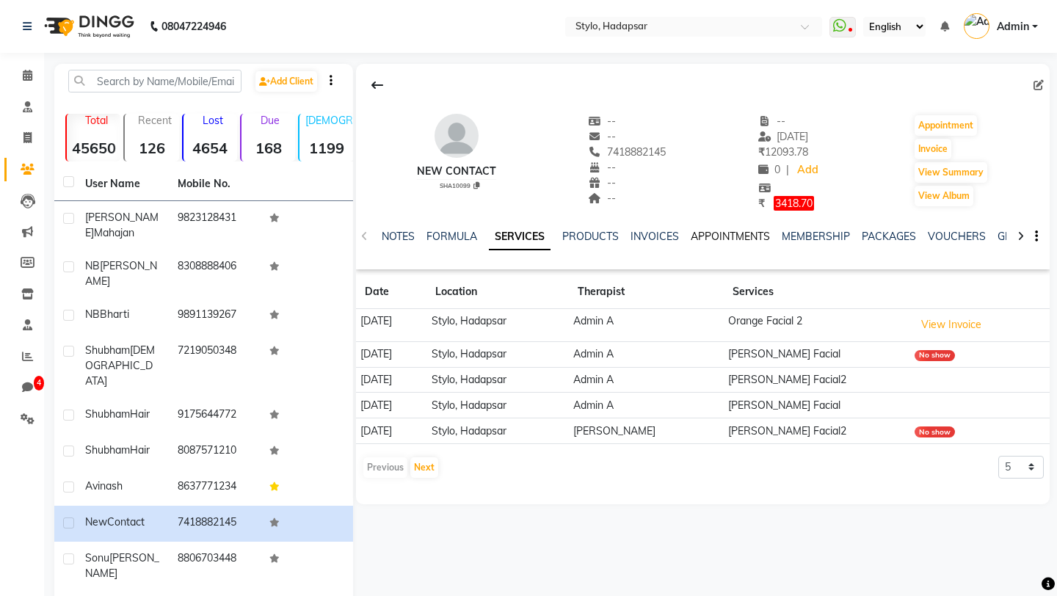
click at [719, 235] on link "APPOINTMENTS" at bounding box center [730, 236] width 79 height 13
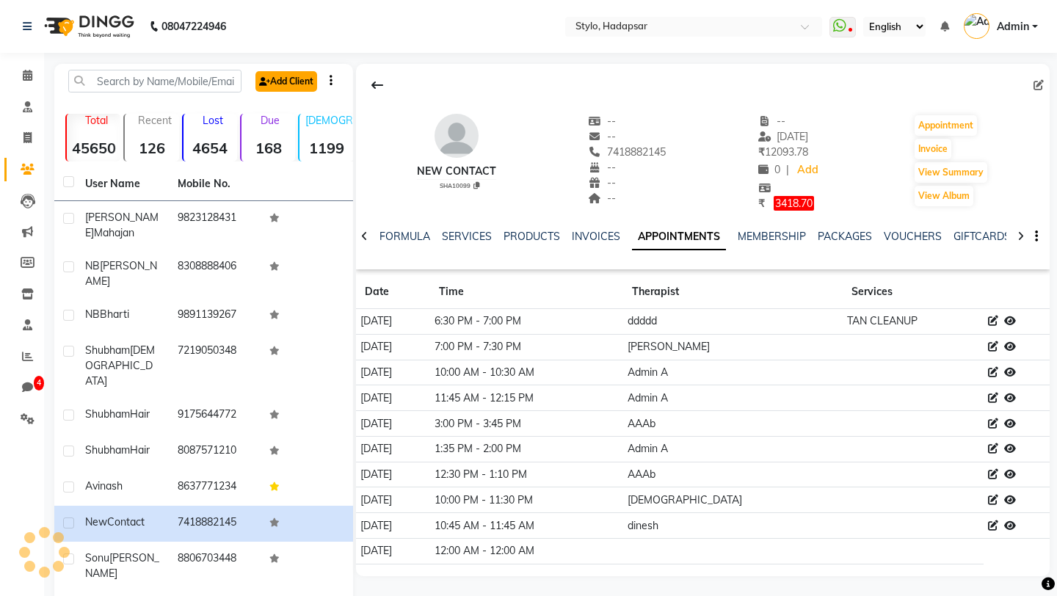
click at [292, 79] on link "Add Client" at bounding box center [286, 81] width 62 height 21
select select
click at [300, 87] on link "Add Client" at bounding box center [286, 81] width 62 height 21
select select
click at [286, 81] on link "Add Client" at bounding box center [286, 81] width 62 height 21
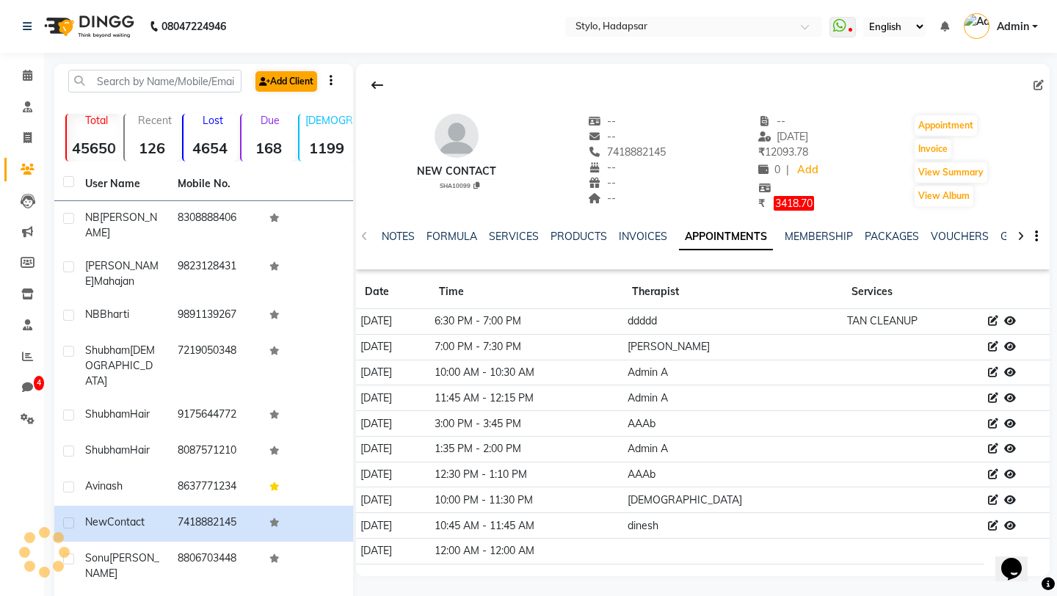
select select
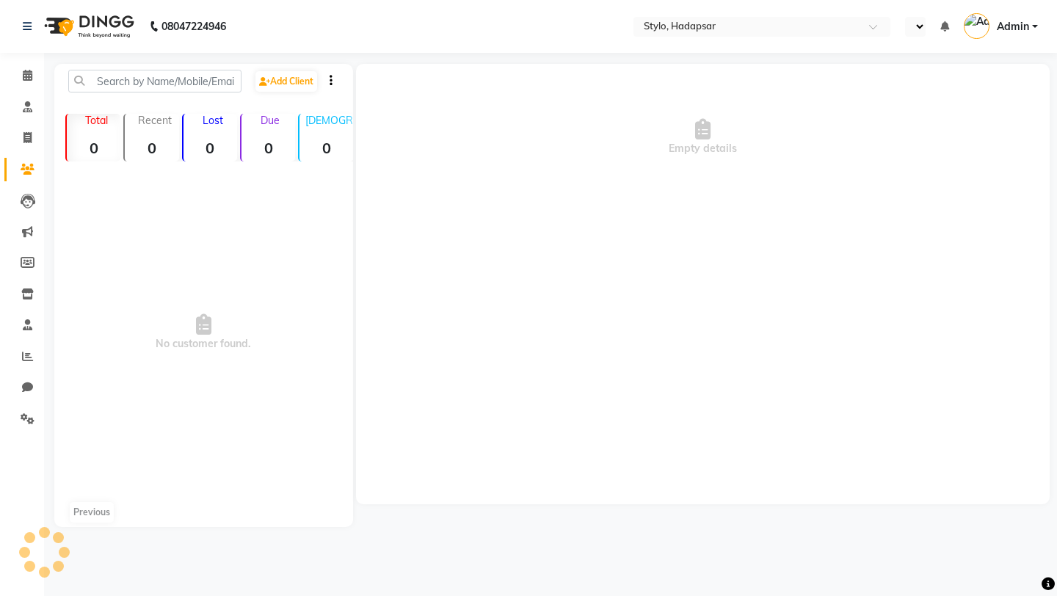
select select "en"
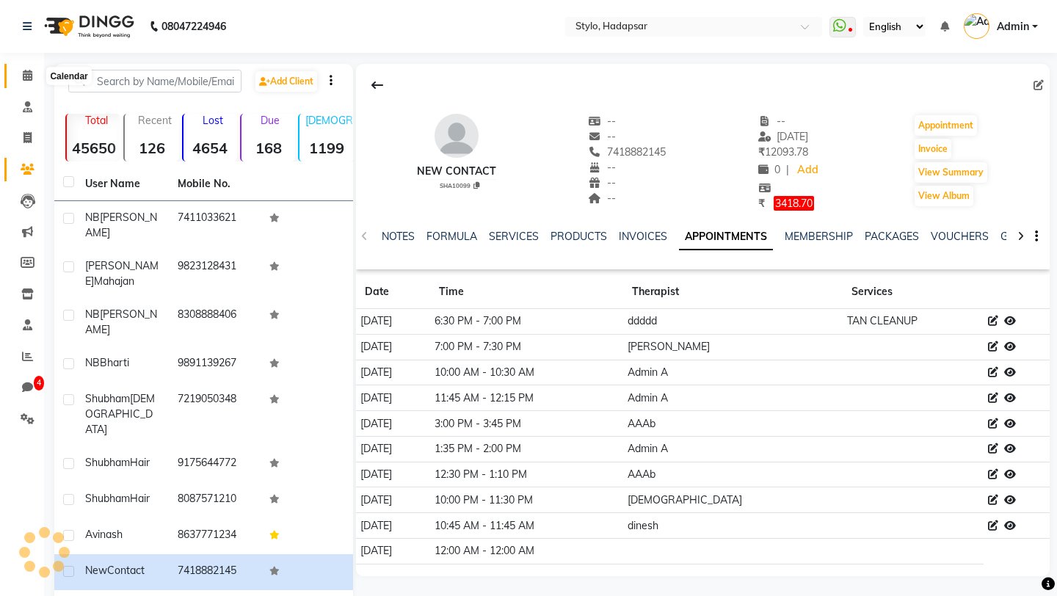
click at [23, 74] on icon at bounding box center [28, 75] width 10 height 11
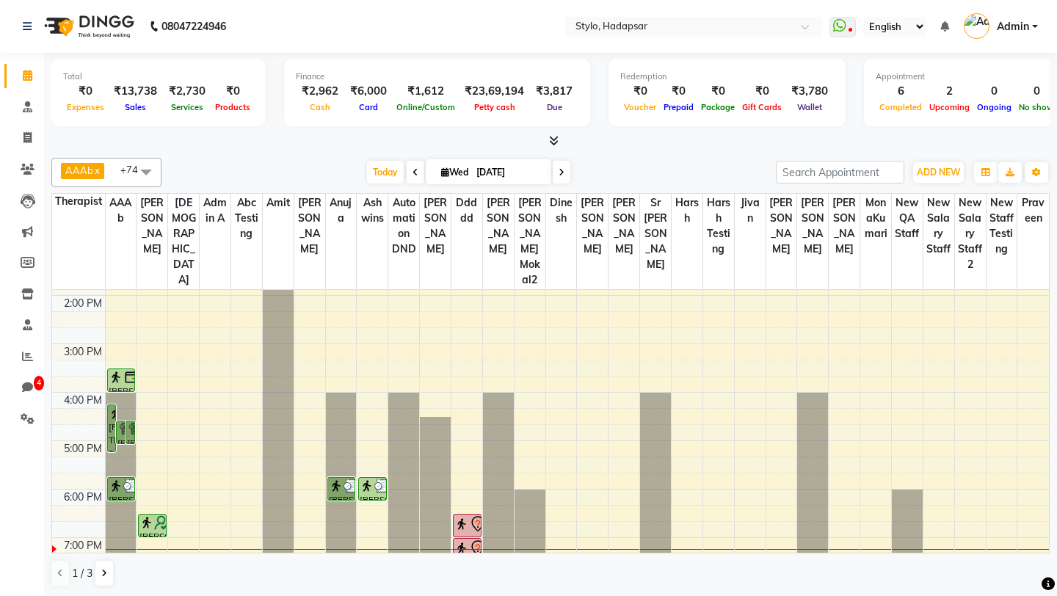
scroll to position [286, 0]
click at [943, 177] on span "ADD NEW" at bounding box center [938, 172] width 43 height 11
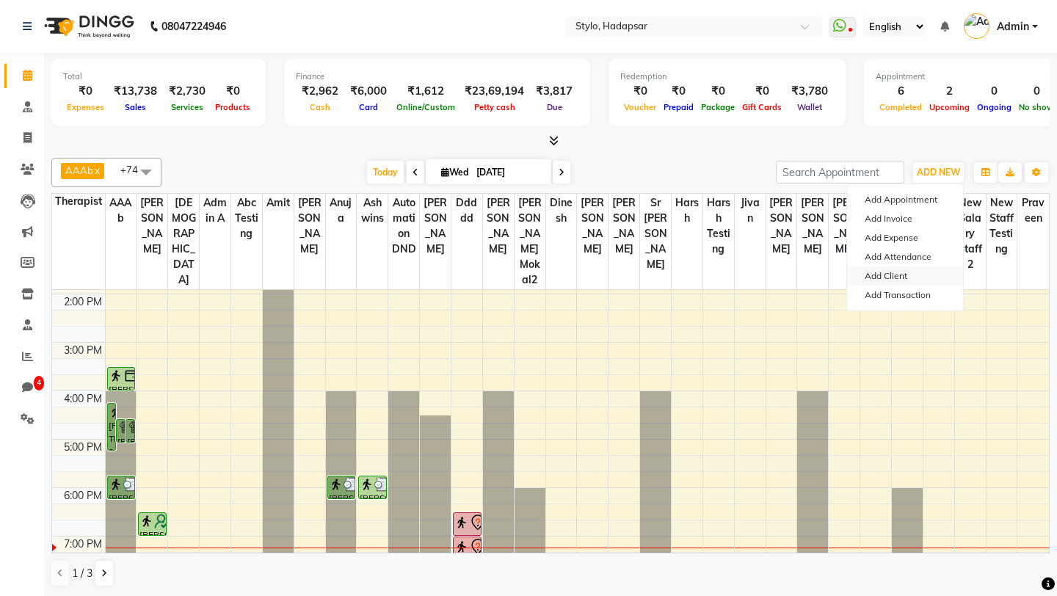
click at [898, 272] on link "Add Client" at bounding box center [905, 275] width 116 height 19
select select "22"
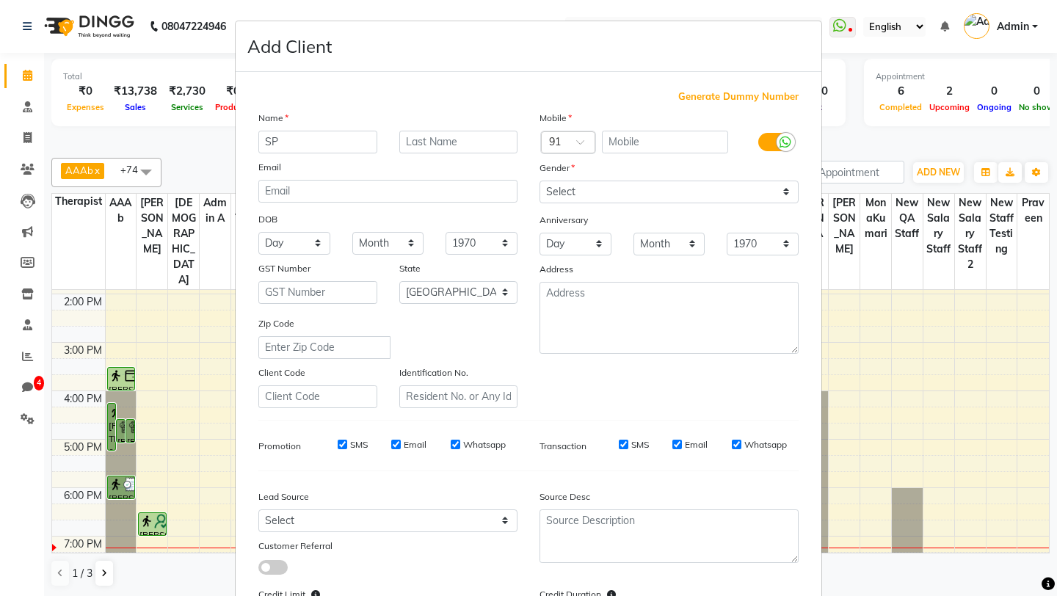
type input "SP"
type input "."
click at [633, 140] on input "text" at bounding box center [665, 142] width 127 height 23
type input "8888812345"
click at [620, 167] on div "Gender" at bounding box center [669, 170] width 281 height 21
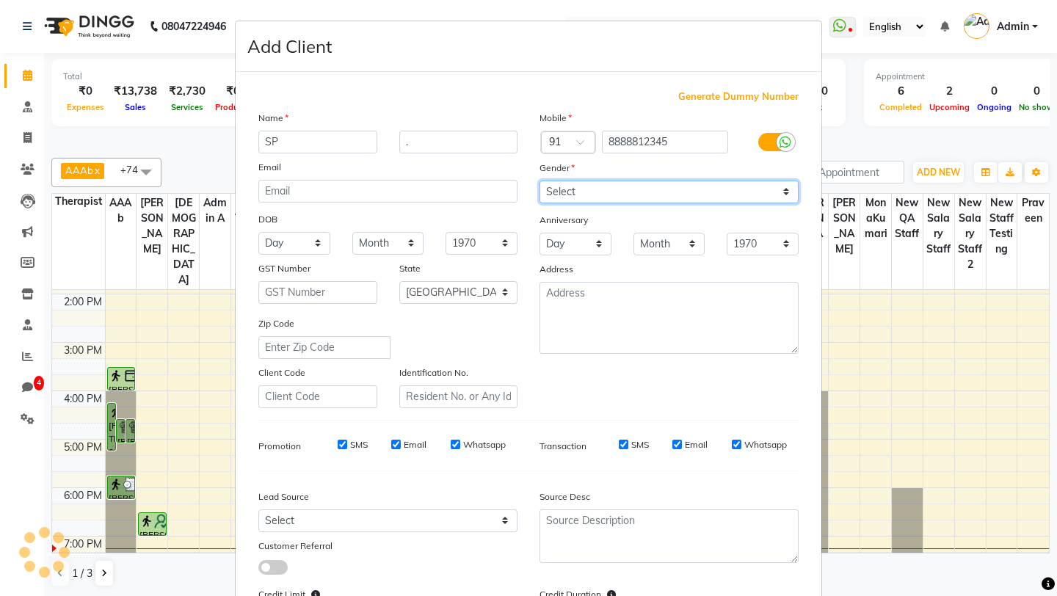
click at [586, 192] on select "Select [DEMOGRAPHIC_DATA] [DEMOGRAPHIC_DATA] Other Prefer Not To Say" at bounding box center [669, 192] width 259 height 23
select select "[DEMOGRAPHIC_DATA]"
click at [540, 181] on select "Select [DEMOGRAPHIC_DATA] [DEMOGRAPHIC_DATA] Other Prefer Not To Say" at bounding box center [669, 192] width 259 height 23
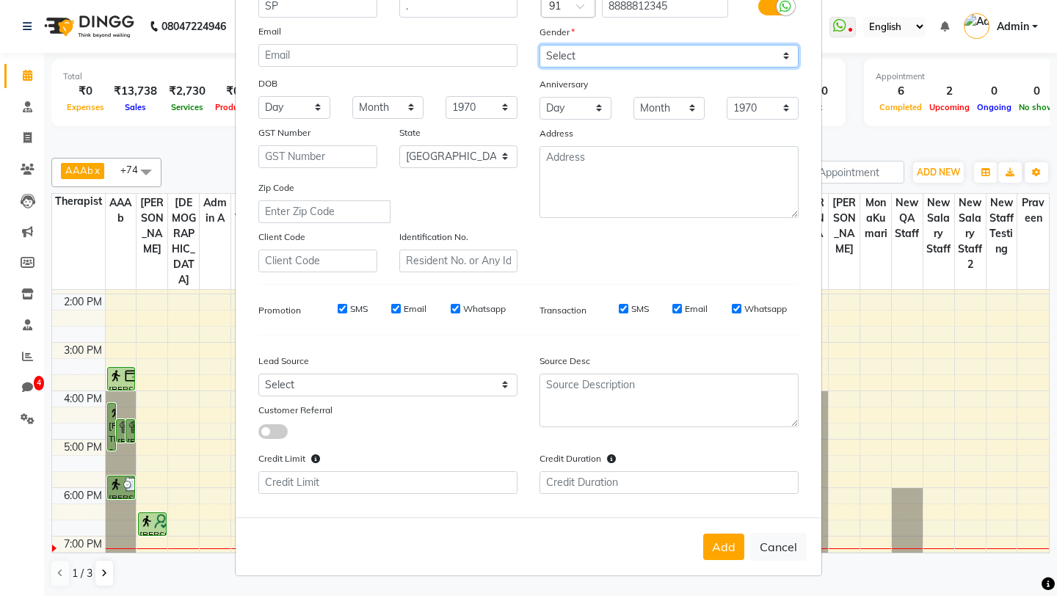
scroll to position [136, 0]
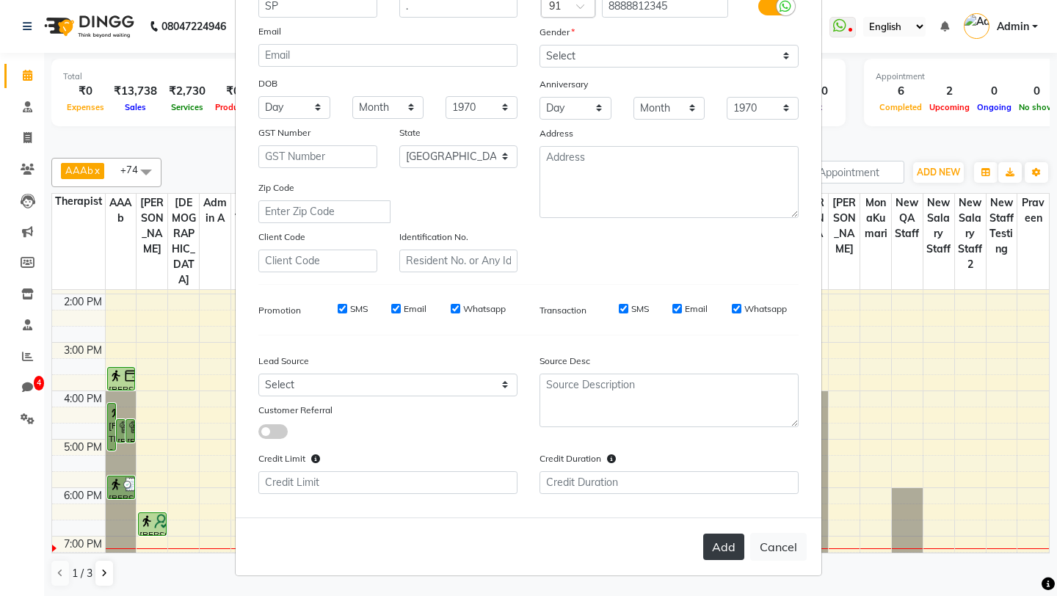
click at [730, 548] on button "Add" at bounding box center [723, 547] width 41 height 26
select select
select select "null"
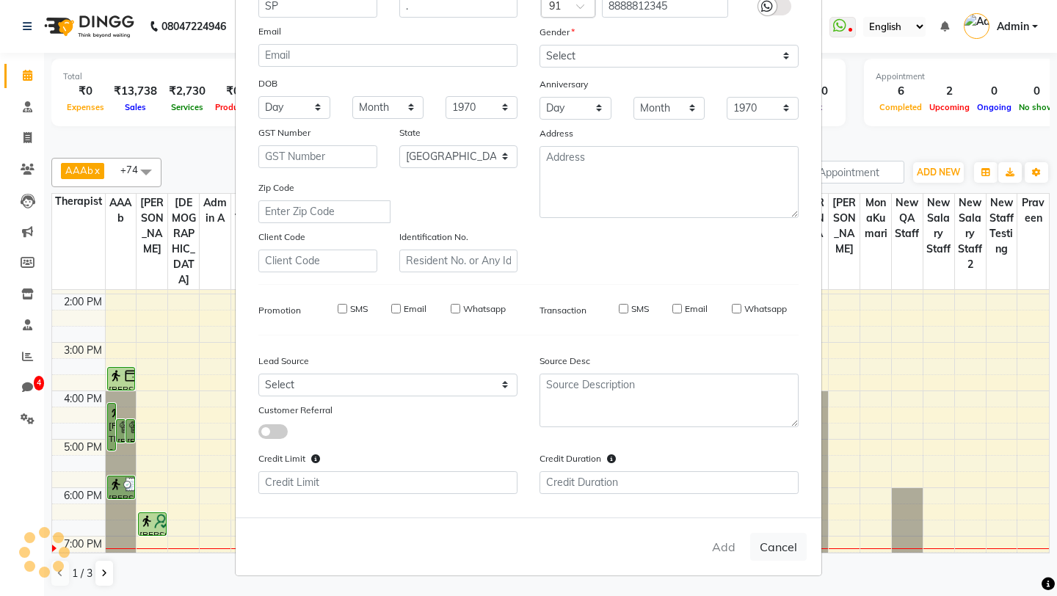
select select
checkbox input "false"
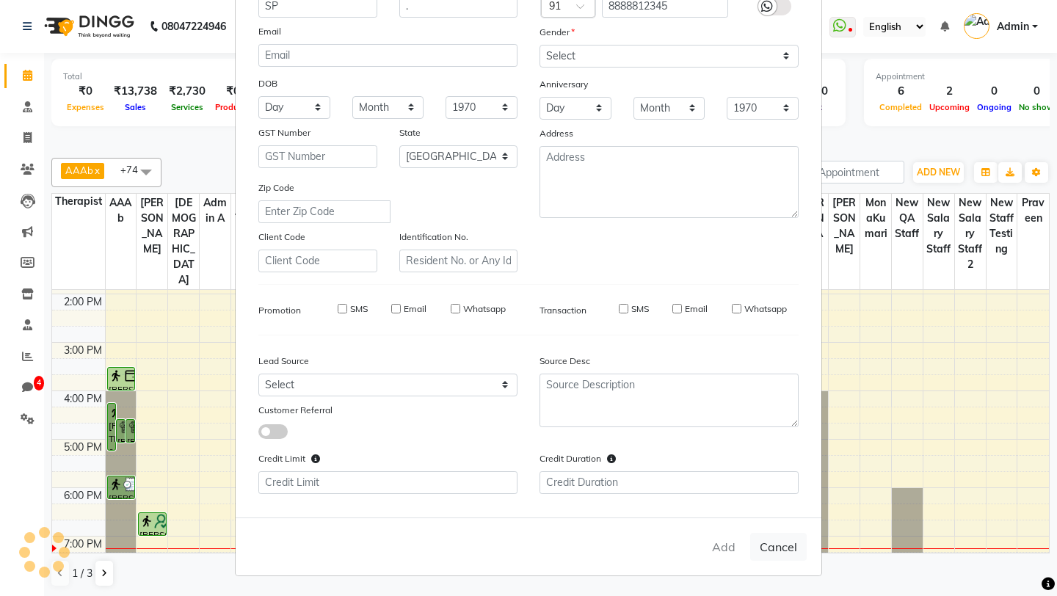
checkbox input "false"
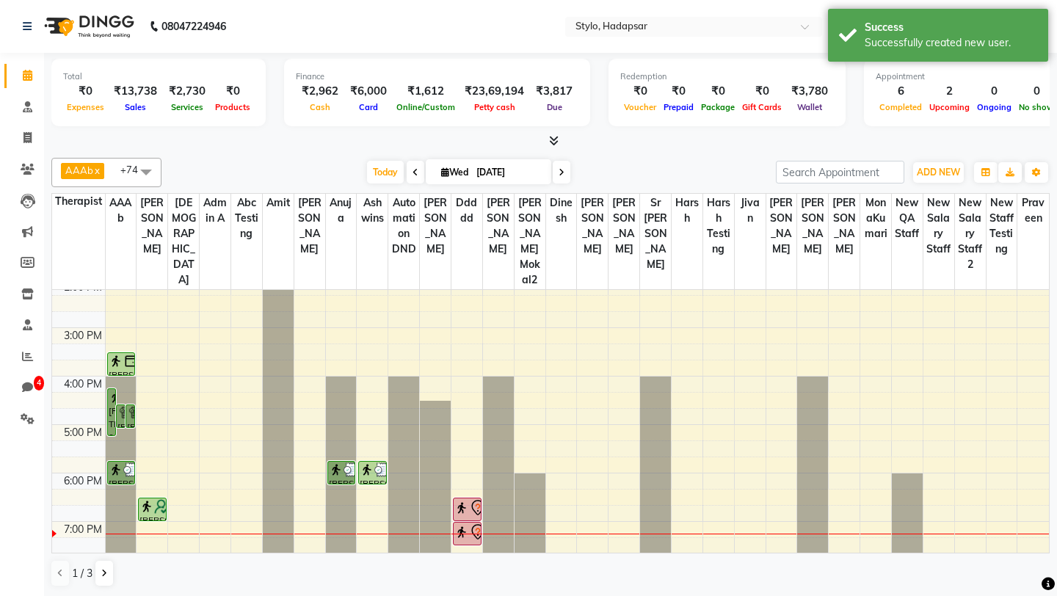
scroll to position [350, 0]
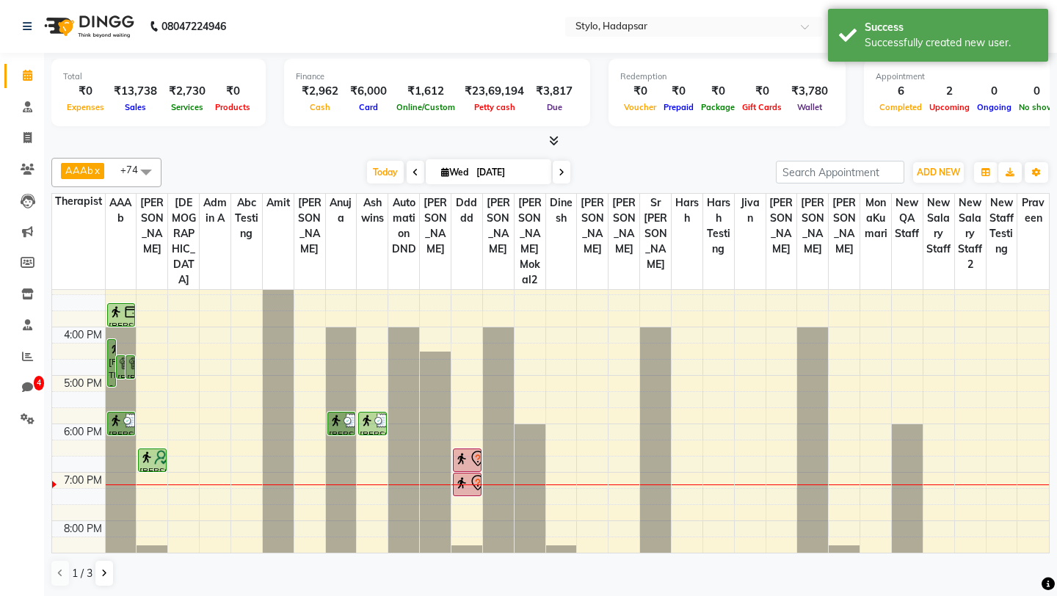
click at [584, 422] on div "8:00 AM 9:00 AM 10:00 AM 11:00 AM 12:00 PM 1:00 PM 2:00 PM 3:00 PM 4:00 PM 5:00…" at bounding box center [550, 254] width 997 height 629
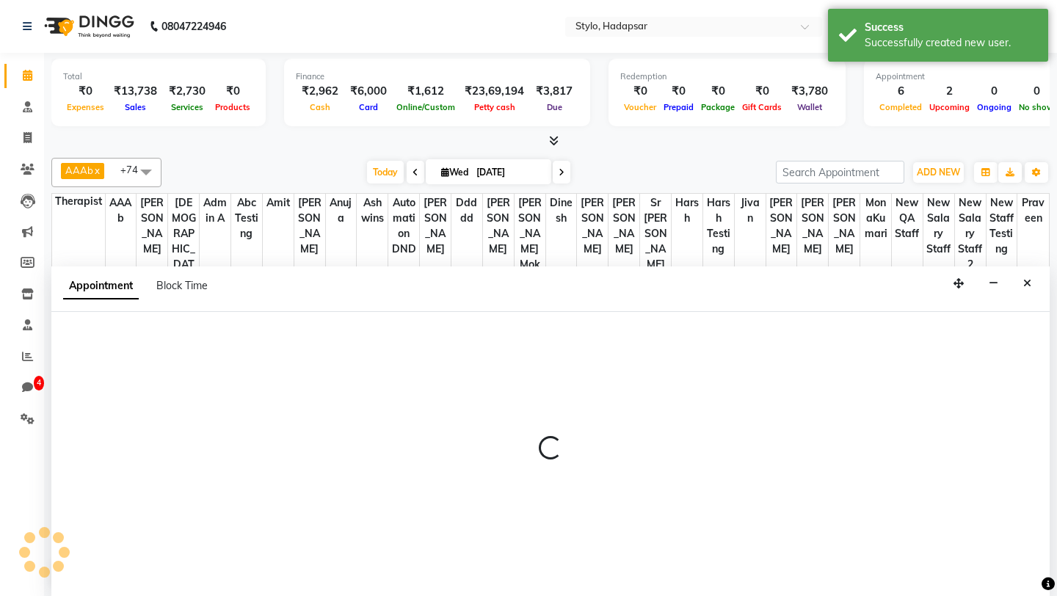
scroll to position [1, 0]
select select "5179"
select select "tentative"
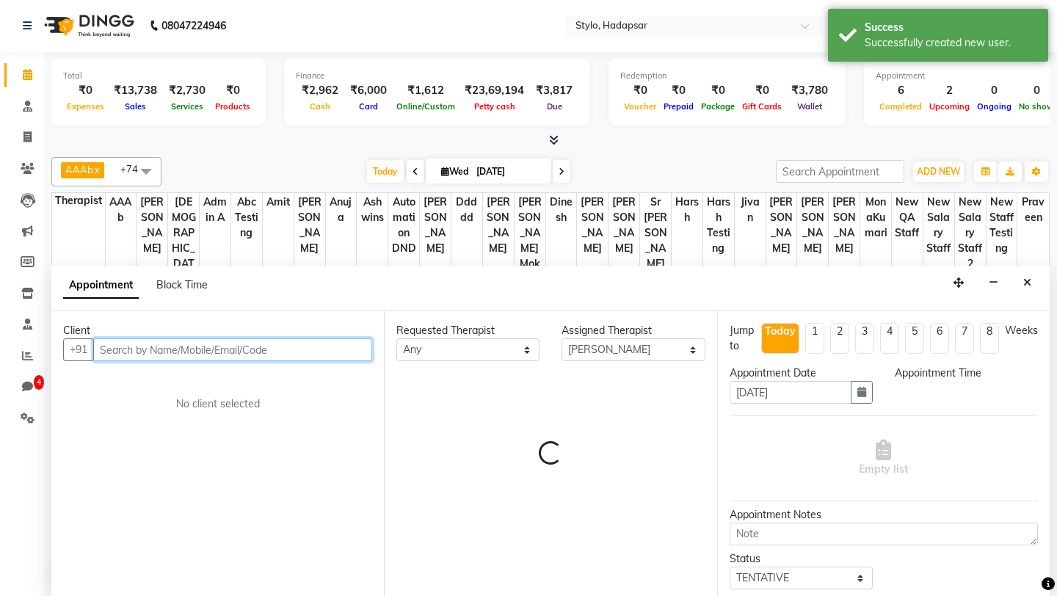
select select "1080"
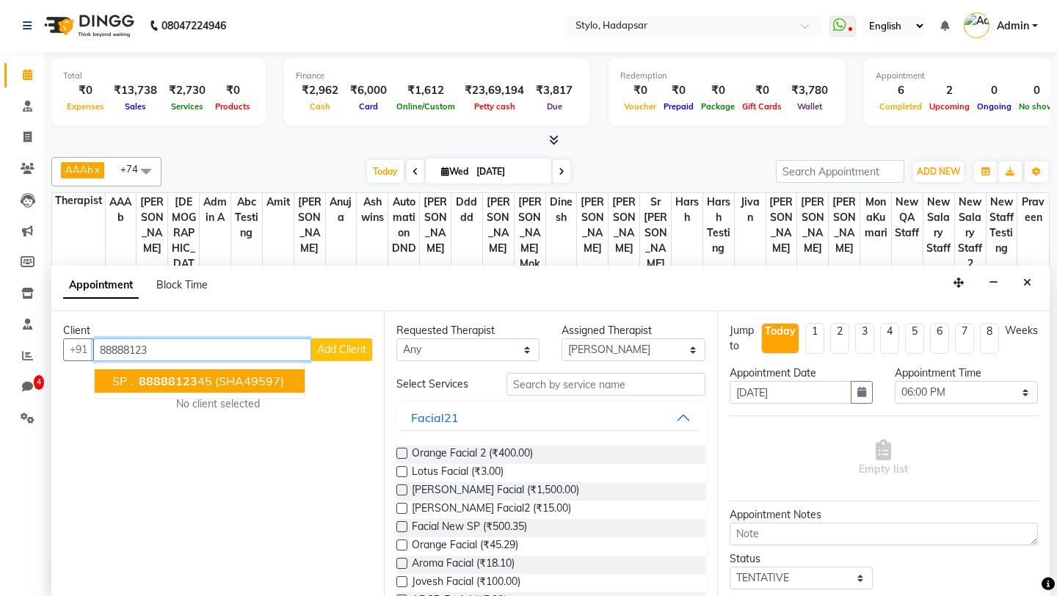
click at [228, 377] on span "(SHA49597)" at bounding box center [249, 381] width 69 height 15
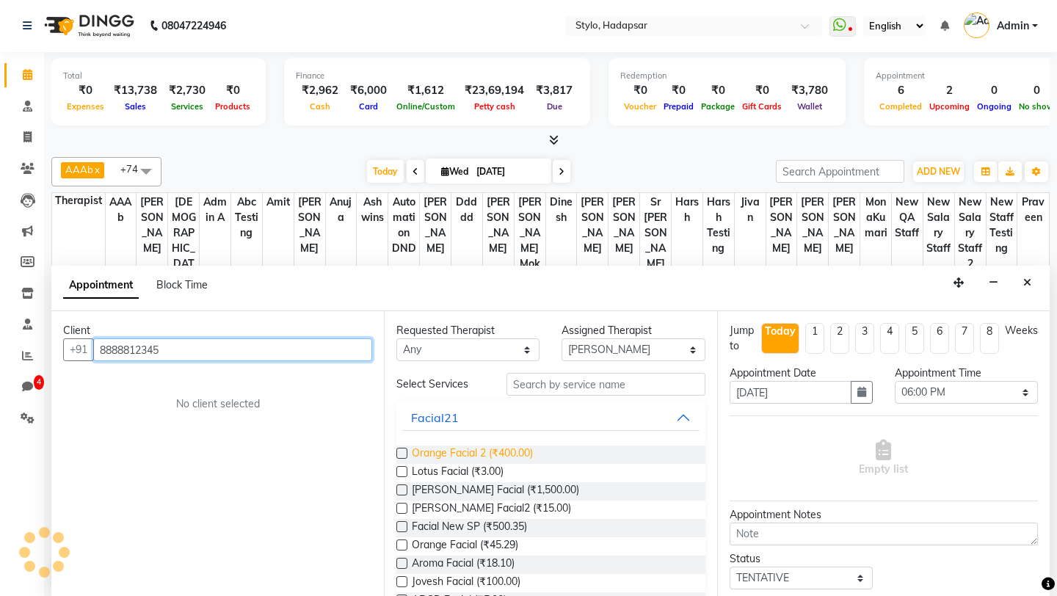
type input "8888812345"
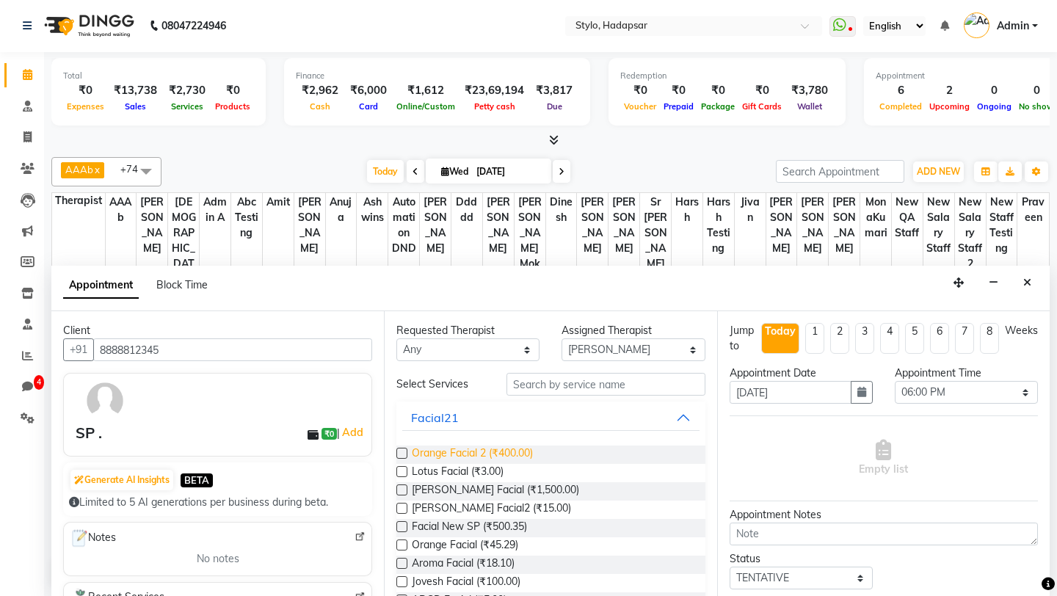
click at [455, 454] on span "Orange Facial 2 (₹400.00)" at bounding box center [472, 455] width 121 height 18
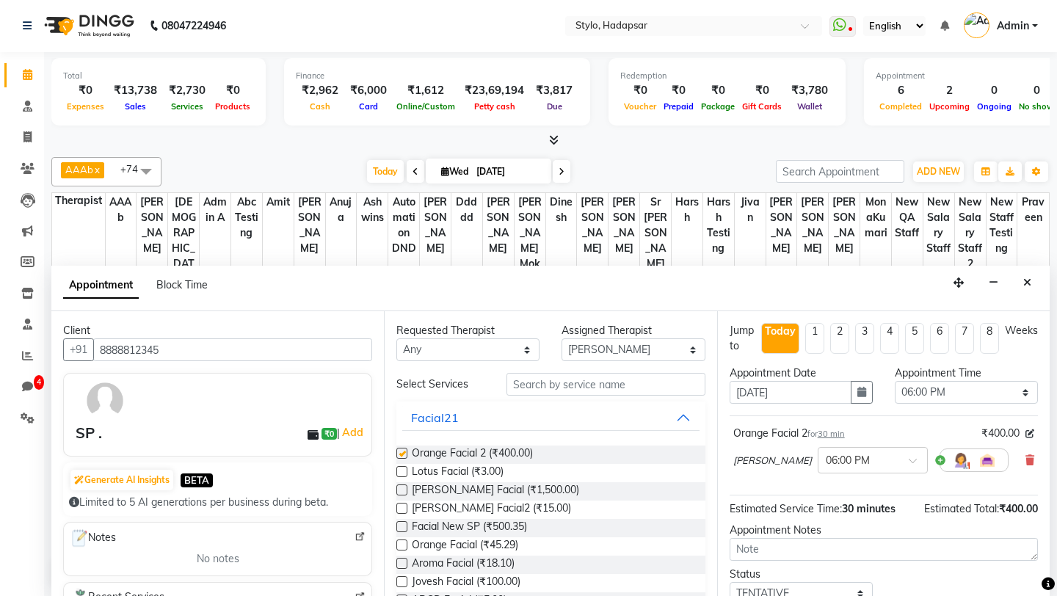
checkbox input "false"
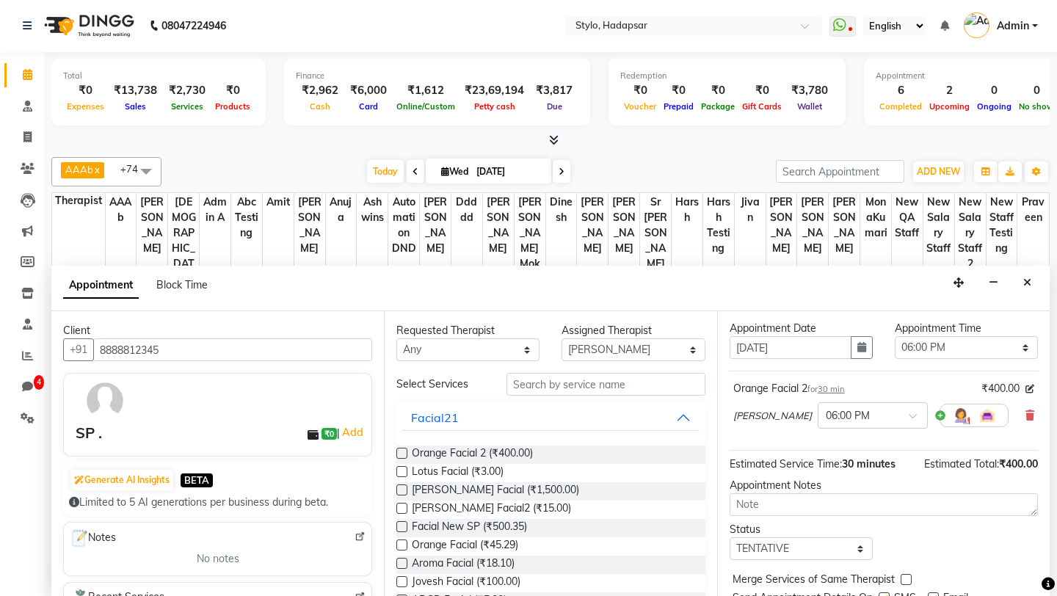
scroll to position [101, 0]
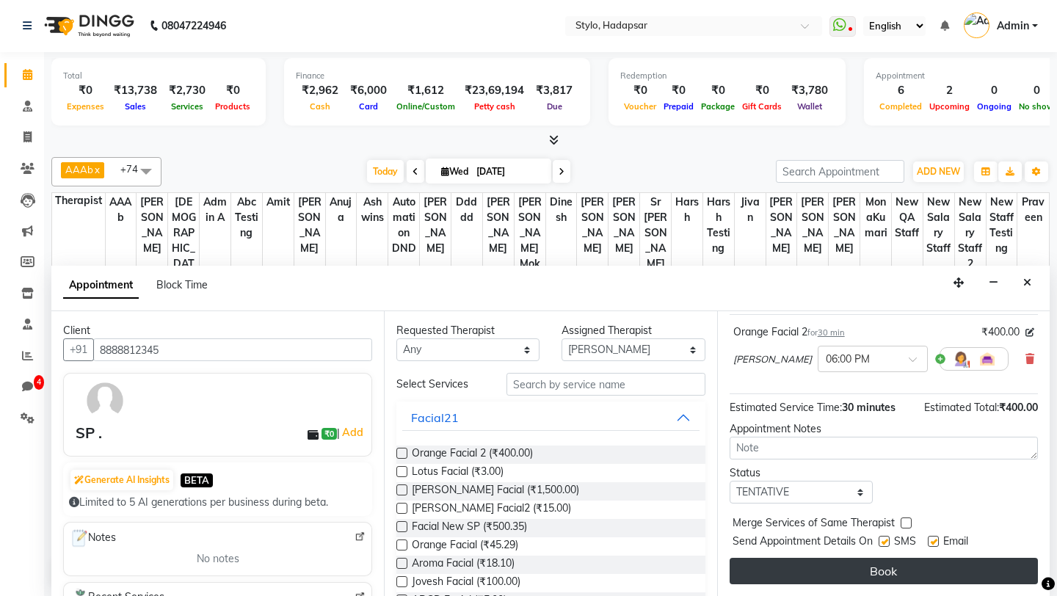
click at [876, 573] on button "Book" at bounding box center [884, 571] width 308 height 26
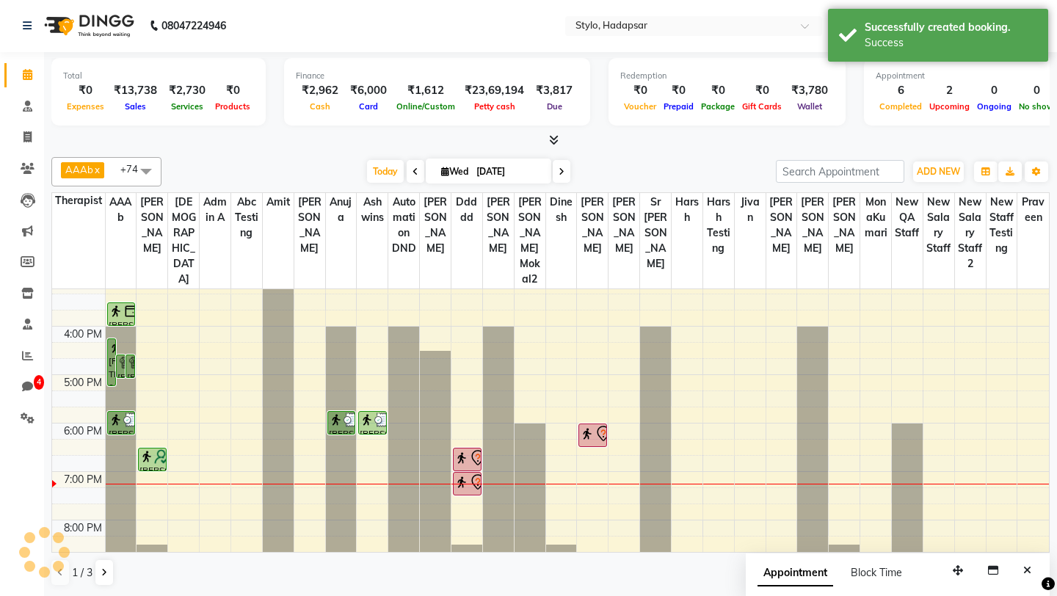
scroll to position [0, 0]
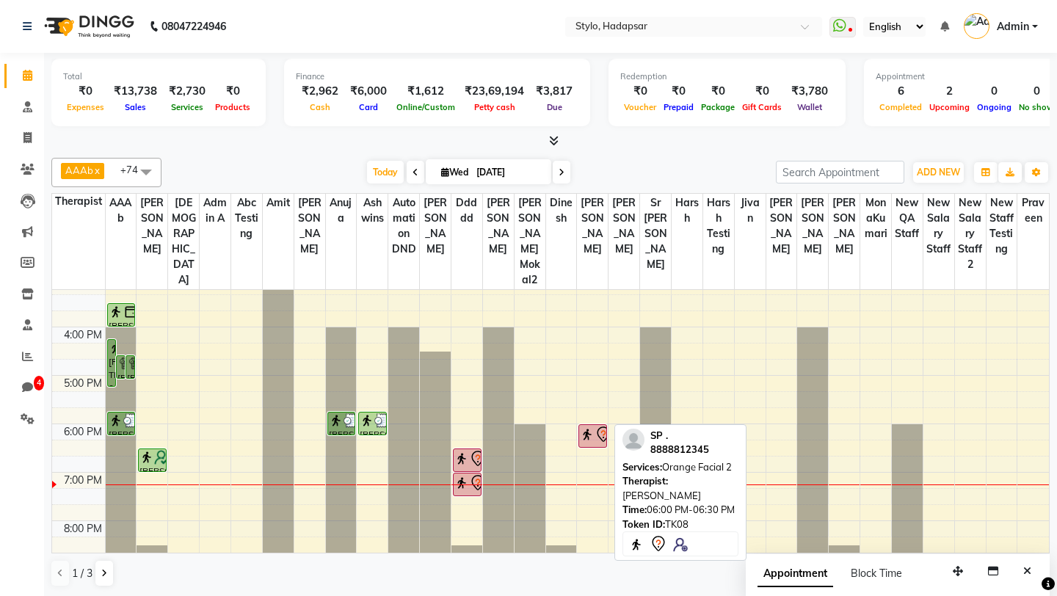
click at [592, 427] on img at bounding box center [587, 434] width 15 height 15
select select "7"
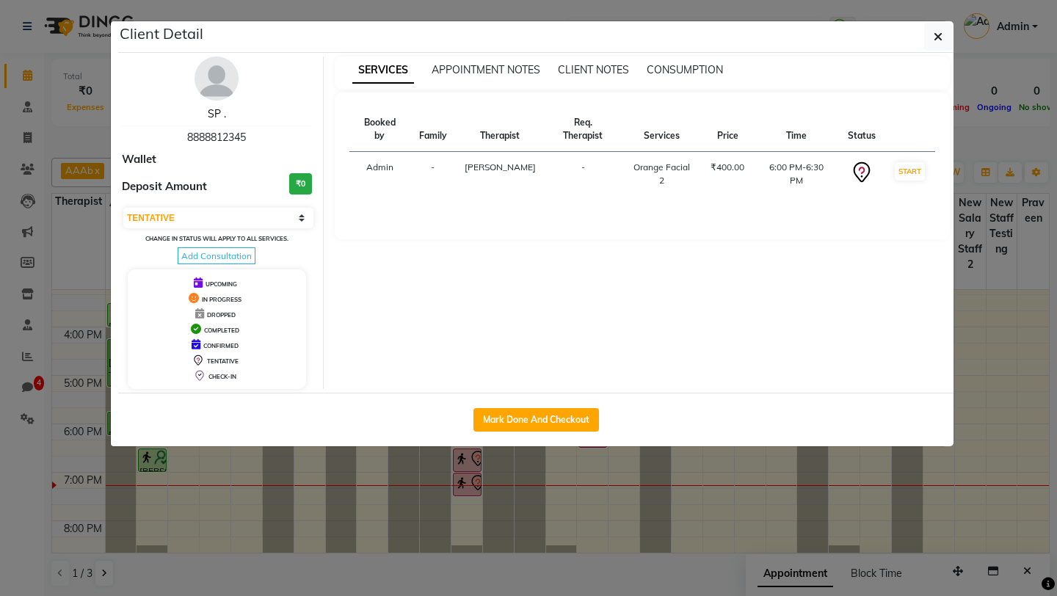
click at [216, 109] on link "SP ." at bounding box center [217, 113] width 18 height 13
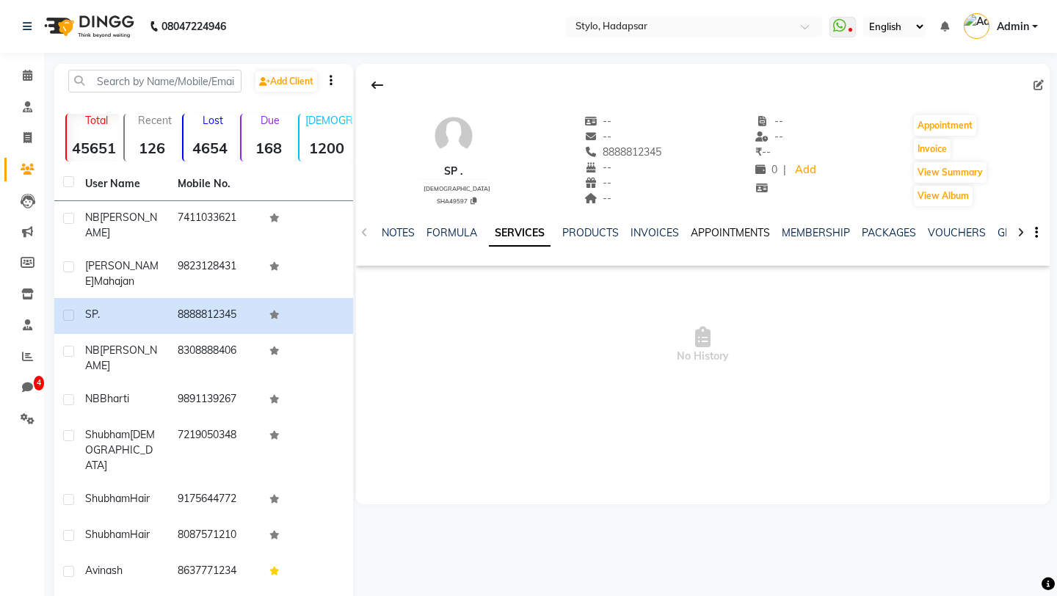
click at [714, 231] on link "APPOINTMENTS" at bounding box center [730, 232] width 79 height 13
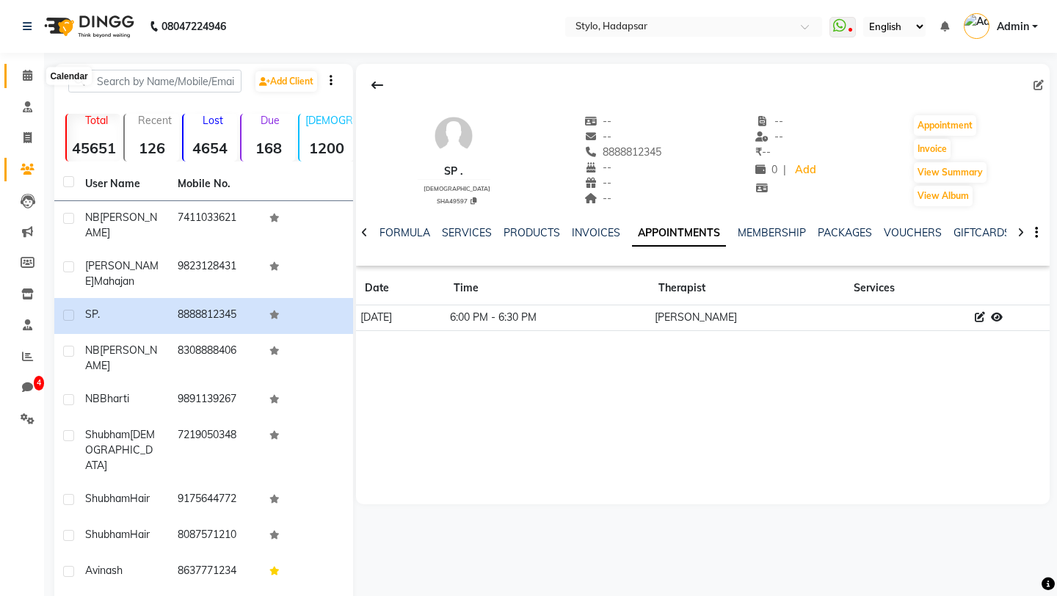
click at [15, 68] on span at bounding box center [28, 76] width 26 height 17
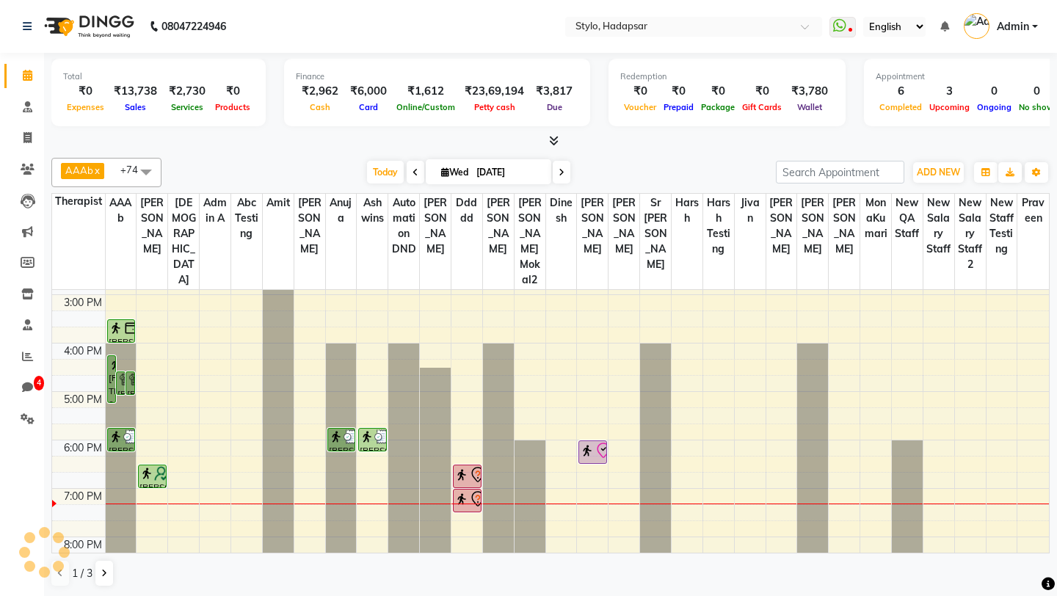
scroll to position [350, 0]
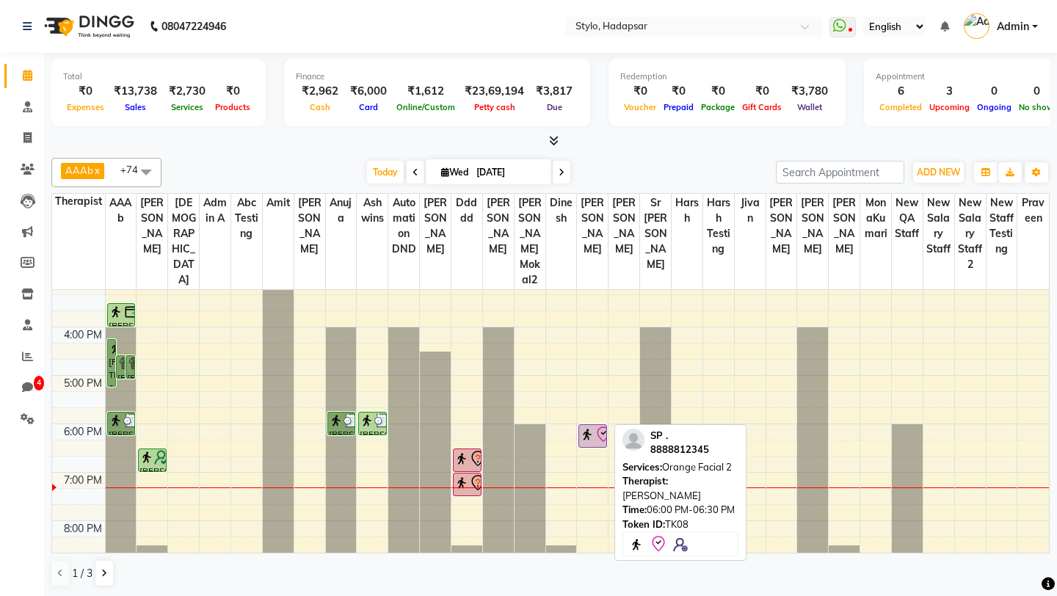
click at [588, 427] on img at bounding box center [587, 434] width 15 height 15
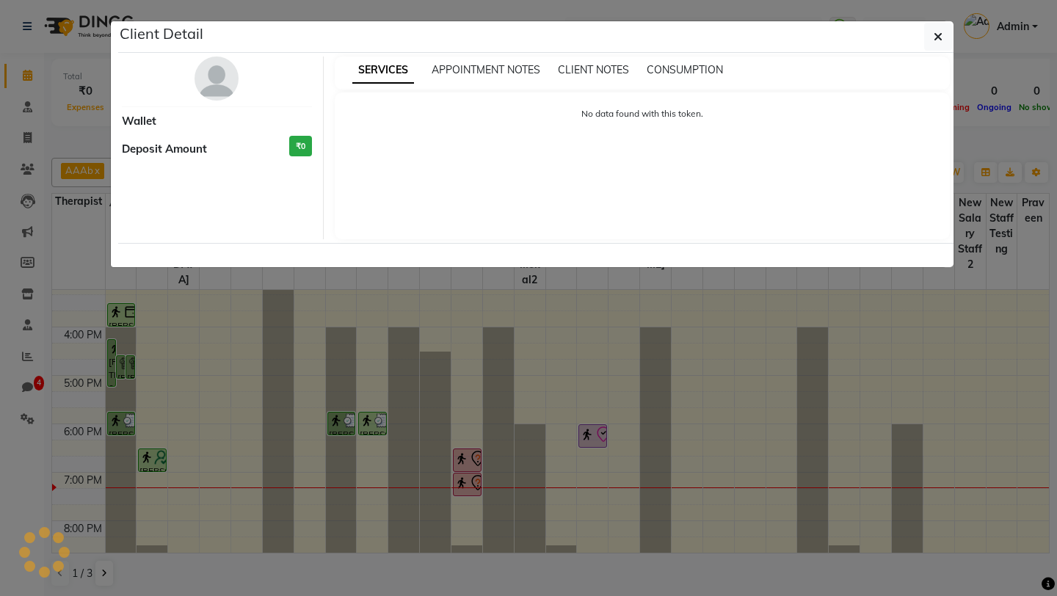
select select "8"
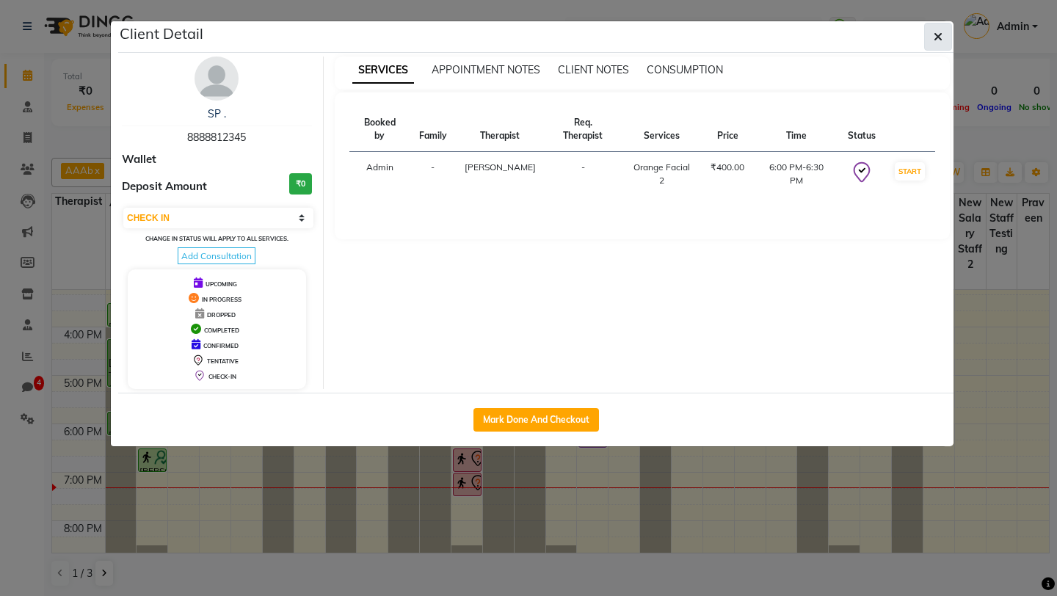
click at [933, 37] on button "button" at bounding box center [938, 37] width 28 height 28
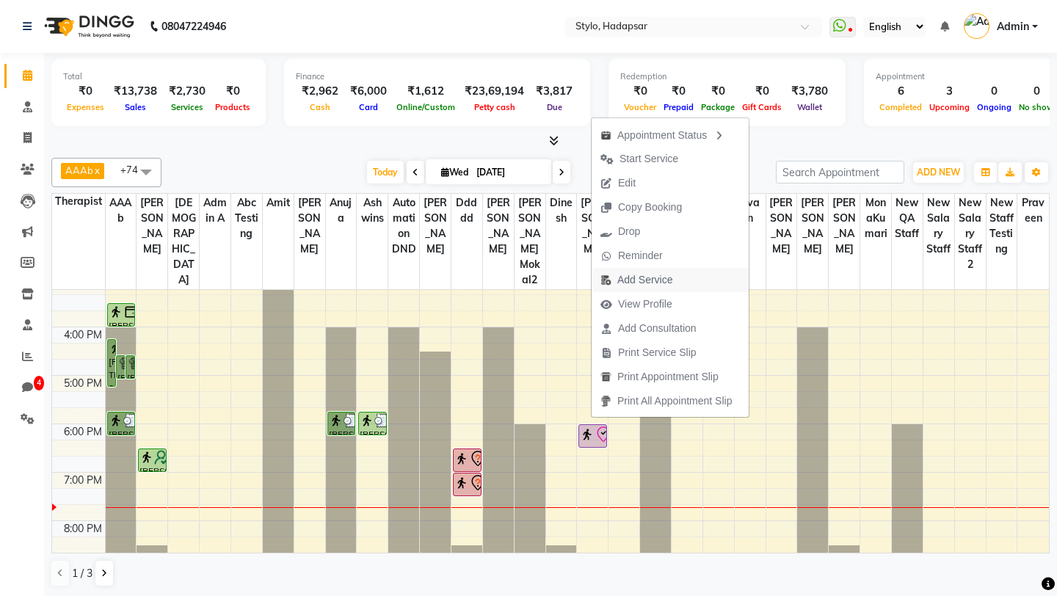
click at [647, 280] on span "Add Service" at bounding box center [644, 279] width 55 height 15
select select "5179"
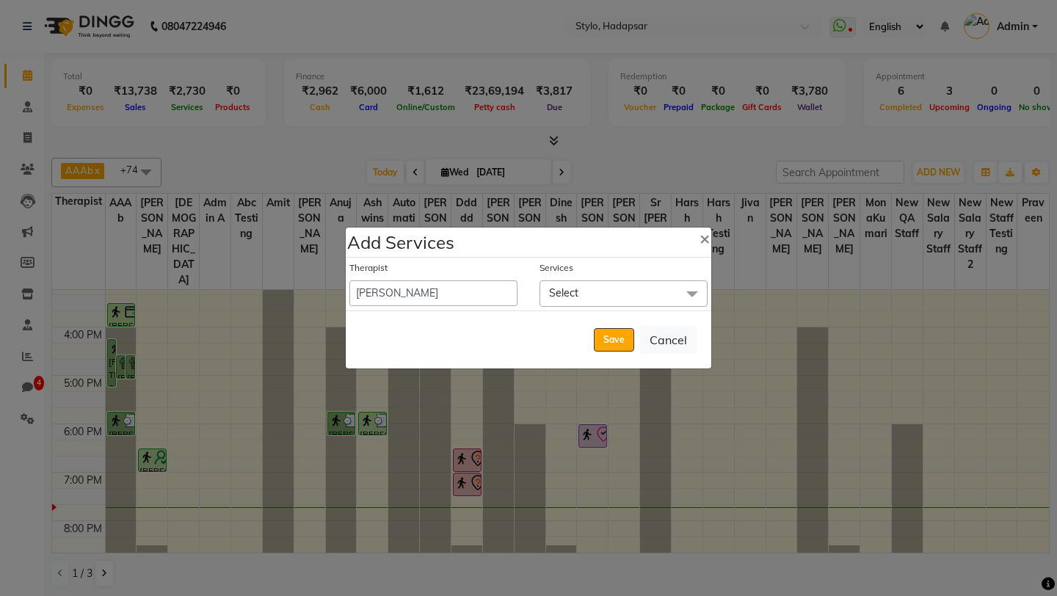
click at [576, 285] on span "Select" at bounding box center [624, 293] width 168 height 26
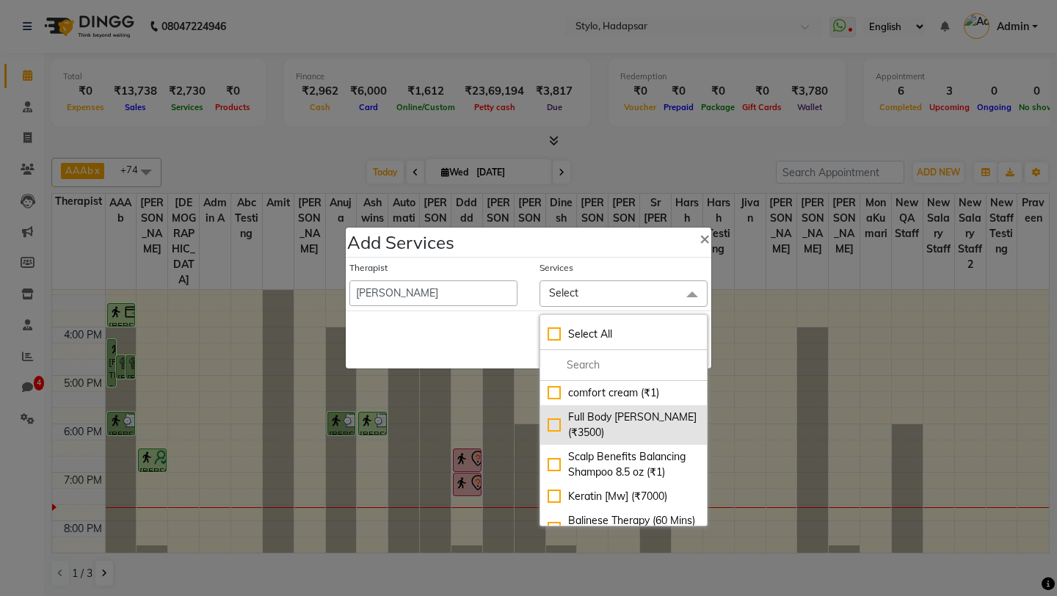
click at [600, 426] on li "Full Body [PERSON_NAME] (₹3500)" at bounding box center [623, 425] width 167 height 40
checkbox input "true"
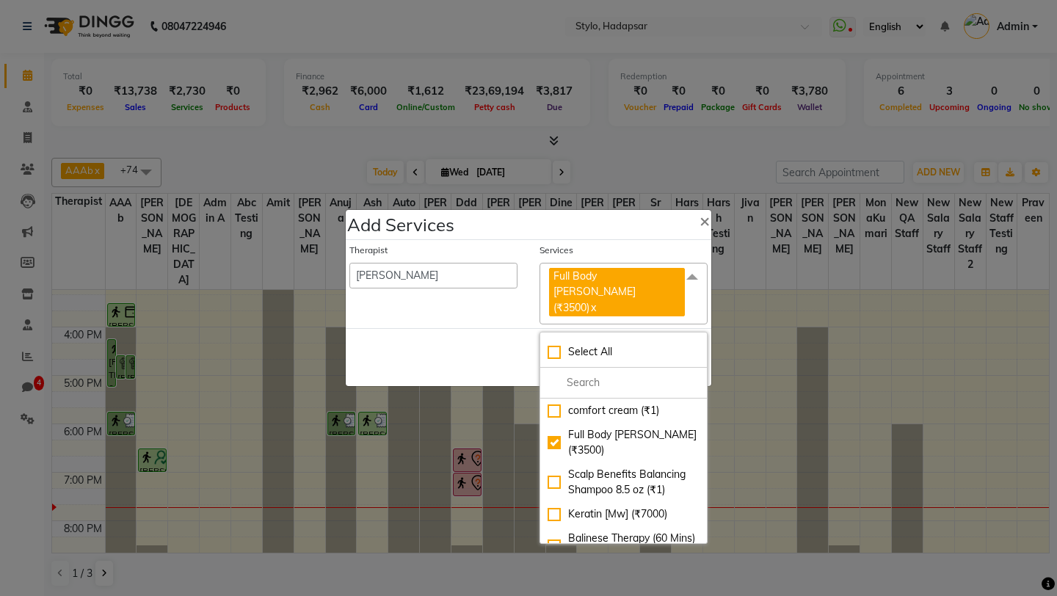
click at [487, 333] on div "Save Cancel" at bounding box center [529, 357] width 366 height 58
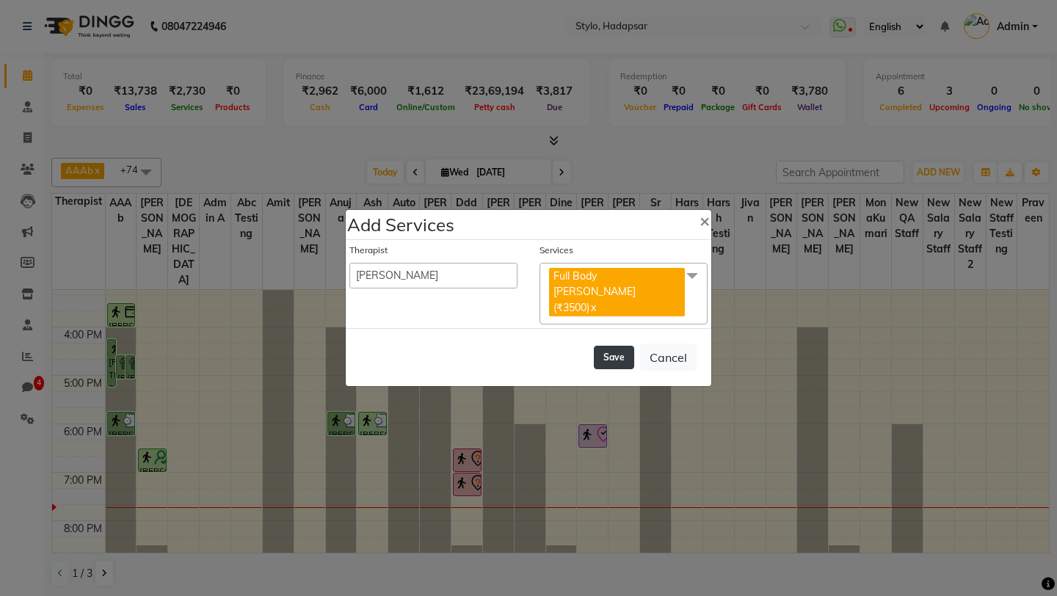
click at [616, 346] on button "Save" at bounding box center [614, 357] width 40 height 23
select select "1670"
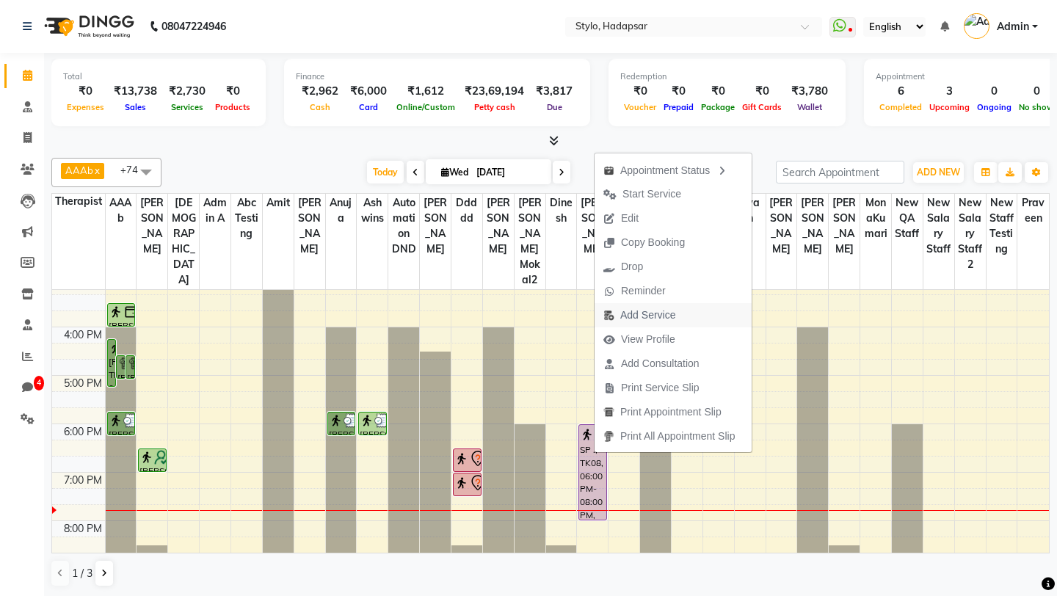
click at [647, 313] on span "Add Service" at bounding box center [647, 315] width 55 height 15
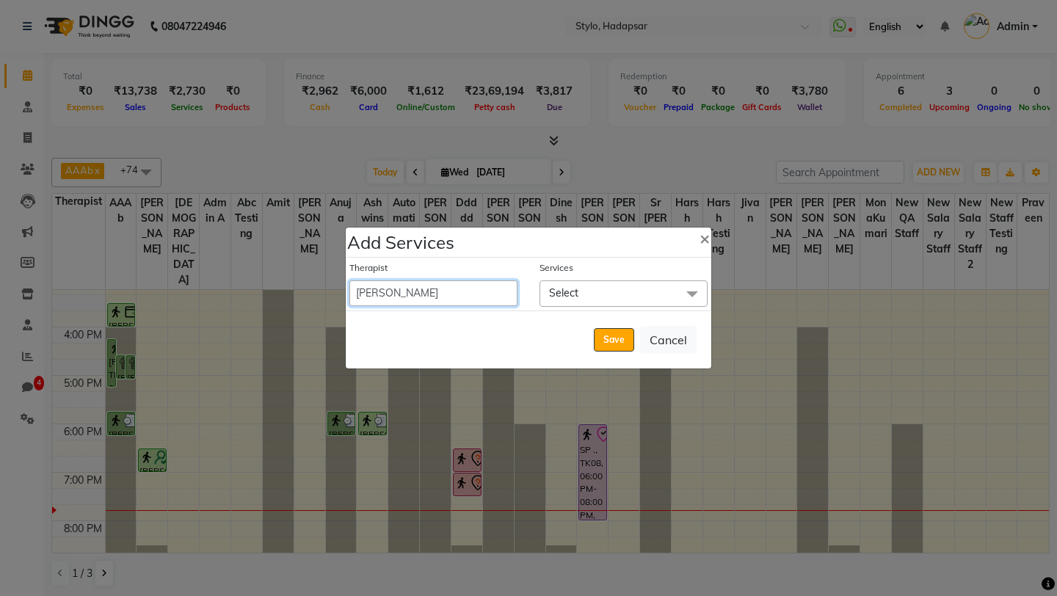
click at [465, 297] on select "AAAb aadi [PERSON_NAME] abc testing Abc testing abhi Admin A Amit Ankit [PERSON…" at bounding box center [433, 293] width 168 height 26
select select "5133"
click at [349, 280] on select "AAAb aadi [PERSON_NAME] abc testing Abc testing abhi Admin A Amit Ankit [PERSON…" at bounding box center [433, 293] width 168 height 26
select select "1110"
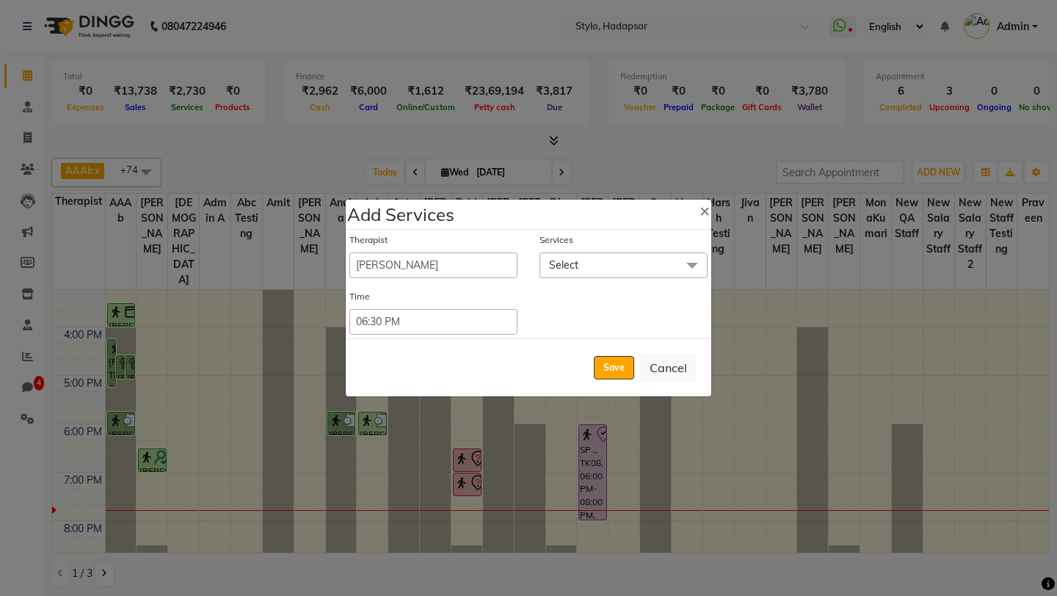
click at [608, 259] on span "Select" at bounding box center [624, 266] width 168 height 26
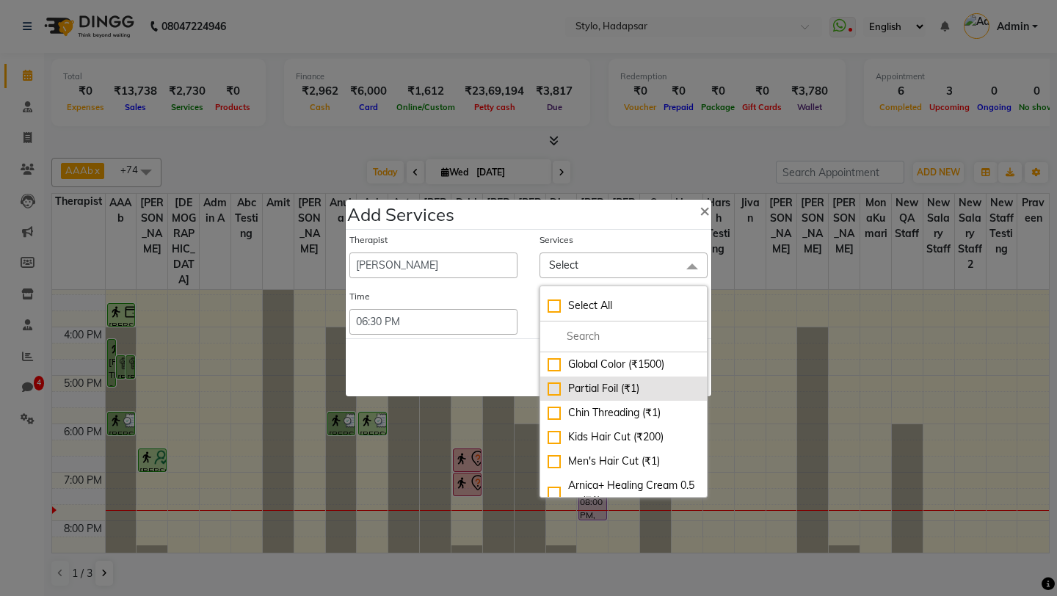
click at [598, 397] on li "Partial Foil (₹1)" at bounding box center [623, 389] width 167 height 24
checkbox input "true"
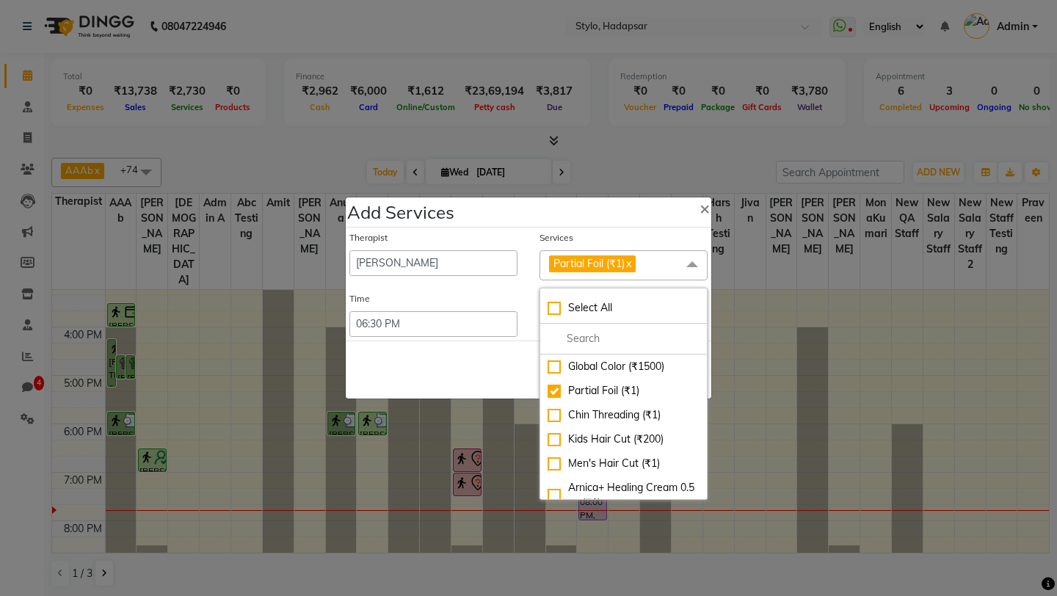
click at [501, 372] on div "Save Cancel" at bounding box center [529, 370] width 366 height 58
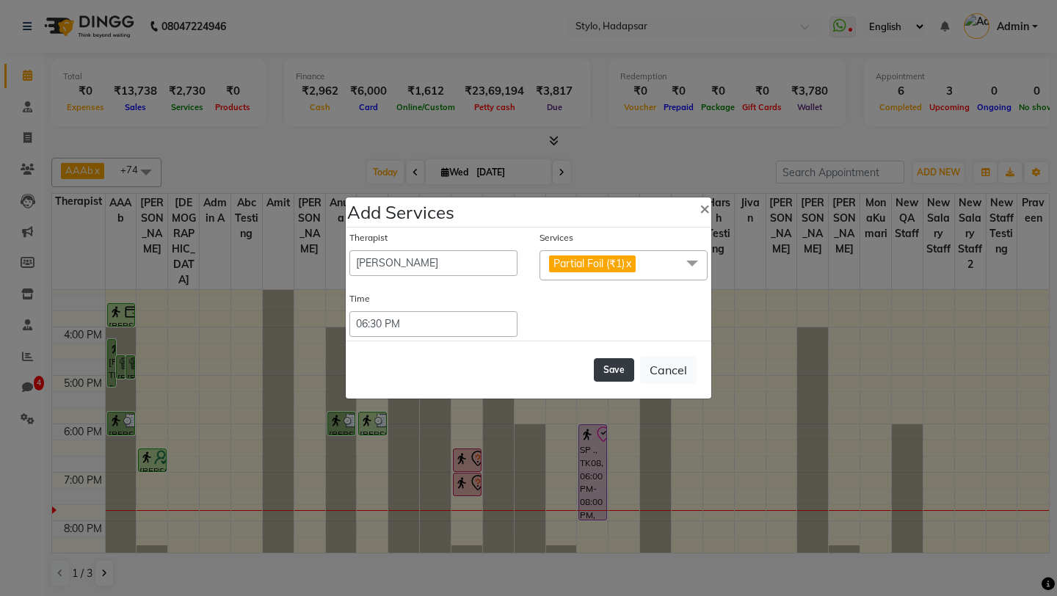
click at [618, 364] on button "Save" at bounding box center [614, 369] width 40 height 23
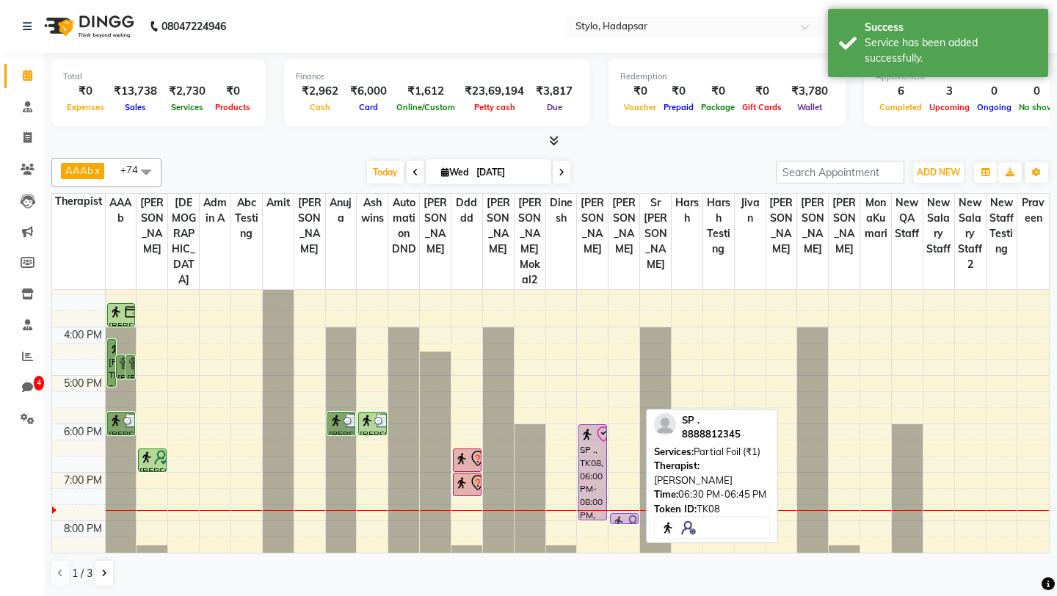
drag, startPoint x: 625, startPoint y: 436, endPoint x: 625, endPoint y: 502, distance: 66.1
click at [625, 502] on div "SP ., TK08, 06:30 PM-06:45 PM, Partial Foil (₹1) SP ., TK08, 06:30 PM-06:45 PM,…" at bounding box center [624, 254] width 31 height 629
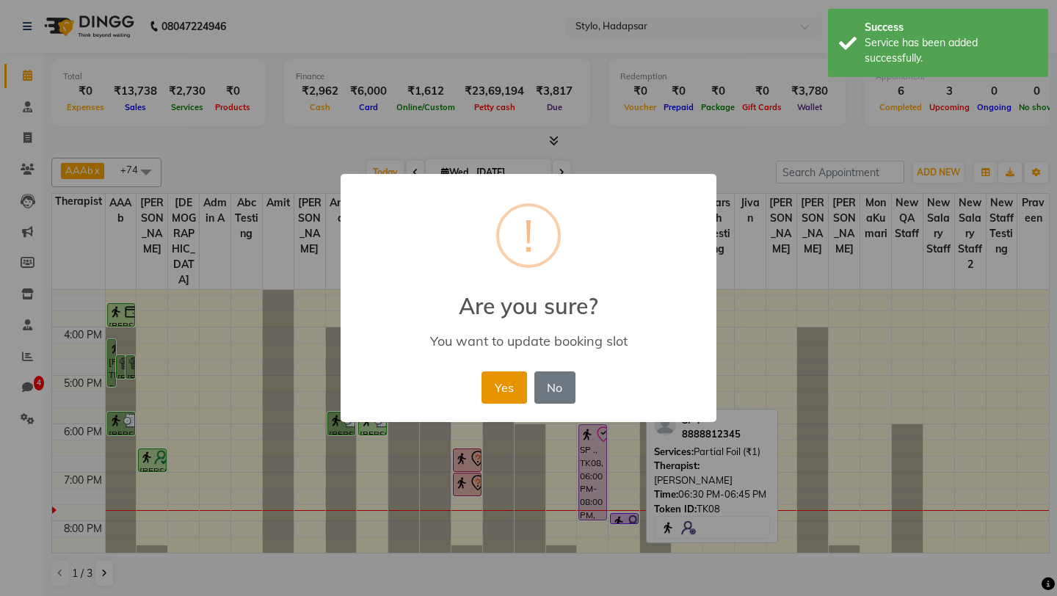
click at [514, 385] on button "Yes" at bounding box center [504, 387] width 45 height 32
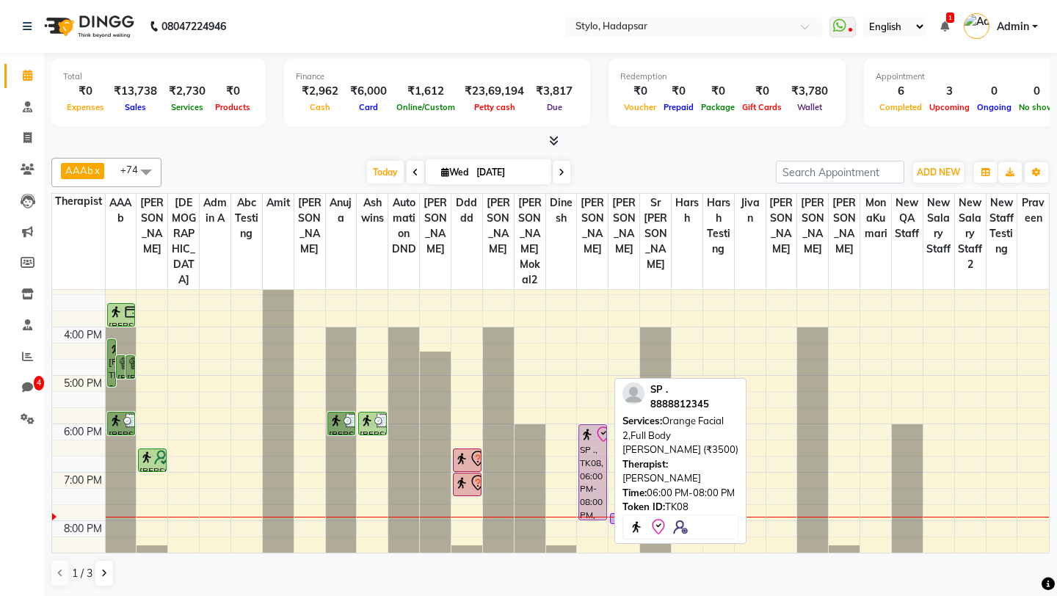
click at [595, 437] on div "SP ., TK08, 06:00 PM-08:00 PM, Orange Facial 2,Full Body [PERSON_NAME] (₹3500)" at bounding box center [592, 472] width 27 height 95
click at [585, 449] on div "SP ., TK08, 06:00 PM-08:00 PM, Orange Facial 2,Full Body [PERSON_NAME] (₹3500)" at bounding box center [592, 472] width 27 height 95
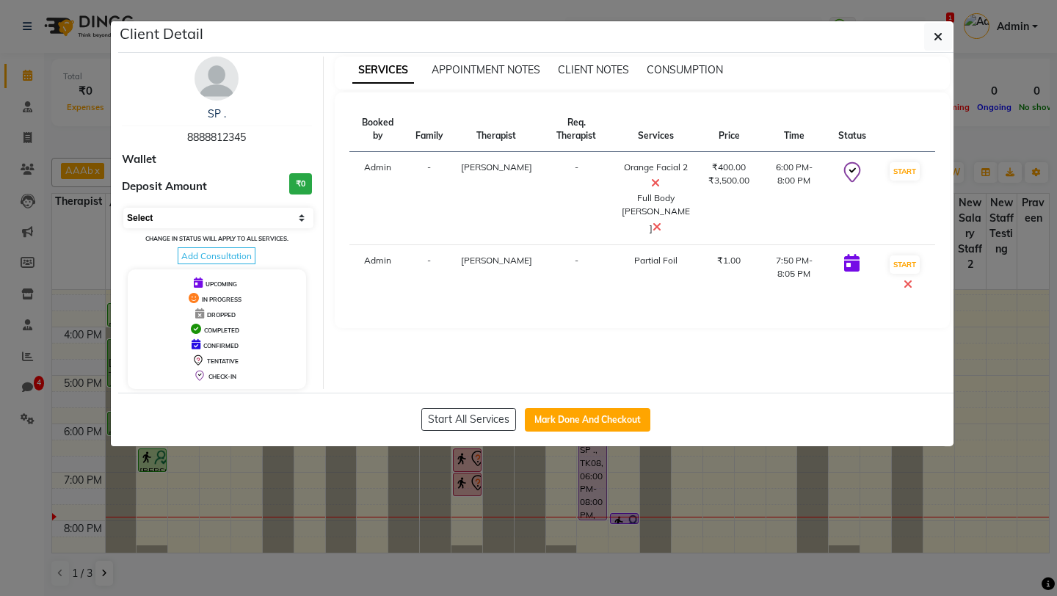
click at [194, 224] on select "Select IN SERVICE CONFIRMED TENTATIVE CHECK IN MARK DONE DROPPED UPCOMING" at bounding box center [218, 218] width 190 height 21
click at [199, 211] on select "Select IN SERVICE CONFIRMED TENTATIVE CHECK IN MARK DONE DROPPED UPCOMING" at bounding box center [218, 218] width 190 height 21
click at [123, 208] on select "Select IN SERVICE CONFIRMED TENTATIVE CHECK IN MARK DONE DROPPED UPCOMING" at bounding box center [218, 218] width 190 height 21
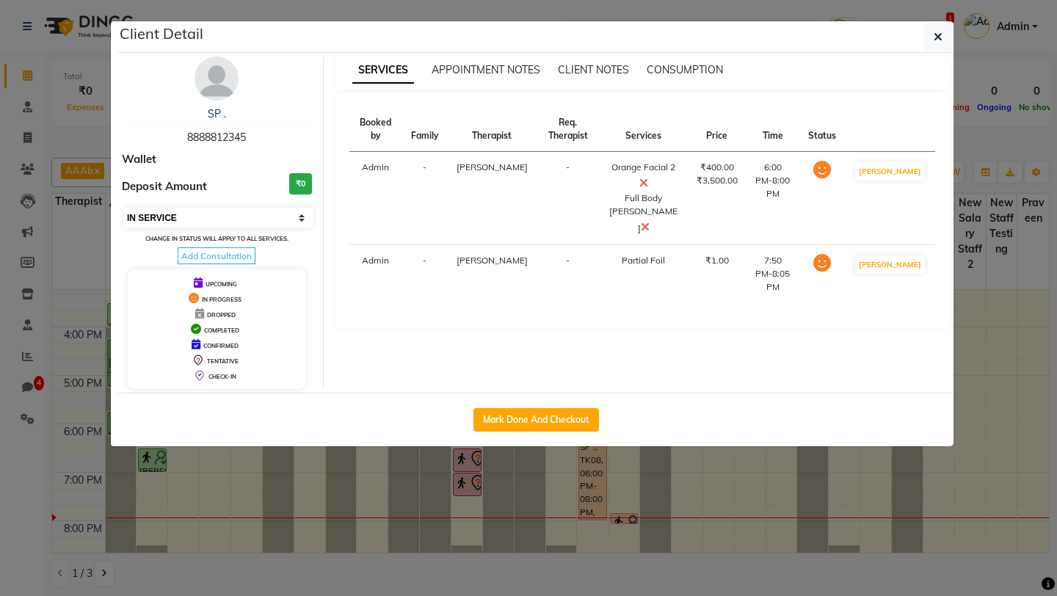
click at [231, 212] on select "Select IN SERVICE CONFIRMED TENTATIVE CHECK IN MARK DONE DROPPED UPCOMING" at bounding box center [218, 218] width 190 height 21
click at [123, 208] on select "Select IN SERVICE CONFIRMED TENTATIVE CHECK IN MARK DONE DROPPED UPCOMING" at bounding box center [218, 218] width 190 height 21
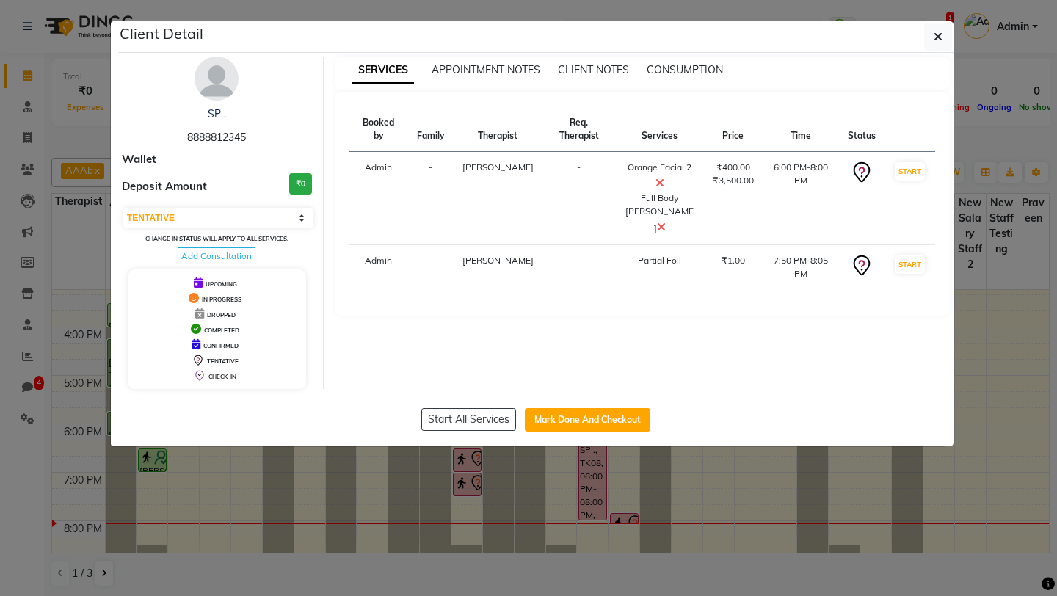
click at [219, 206] on div "Select IN SERVICE CONFIRMED TENTATIVE CHECK IN MARK DONE DROPPED UPCOMING Chang…" at bounding box center [217, 234] width 190 height 57
click at [249, 212] on select "Select IN SERVICE CONFIRMED TENTATIVE CHECK IN MARK DONE DROPPED UPCOMING" at bounding box center [218, 218] width 190 height 21
click at [123, 208] on select "Select IN SERVICE CONFIRMED TENTATIVE CHECK IN MARK DONE DROPPED UPCOMING" at bounding box center [218, 218] width 190 height 21
click at [236, 213] on select "Select IN SERVICE CONFIRMED TENTATIVE CHECK IN MARK DONE DROPPED UPCOMING" at bounding box center [218, 218] width 190 height 21
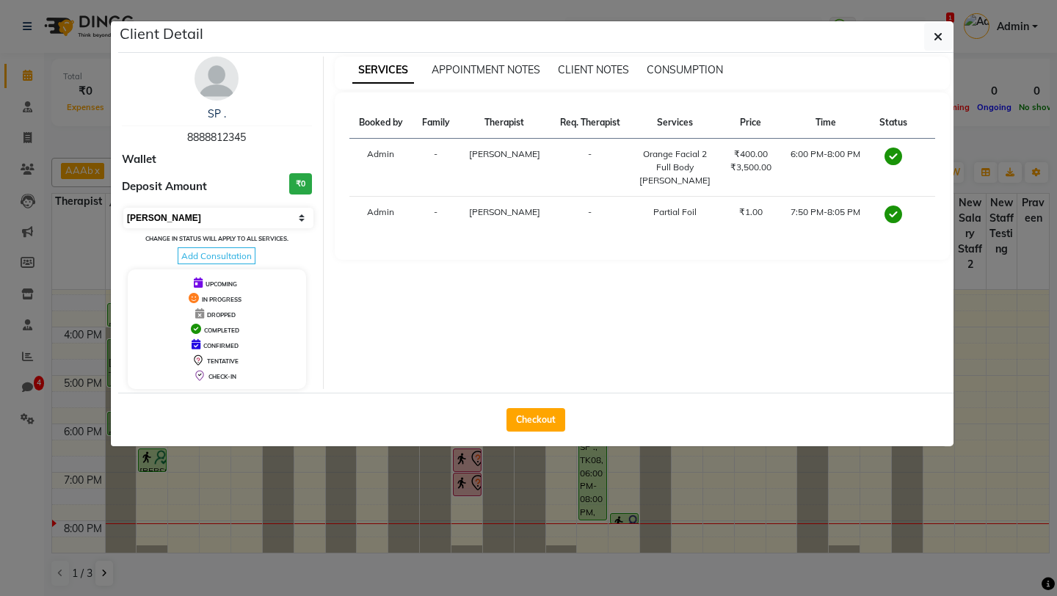
select select "5"
click at [123, 208] on select "Select MARK DONE UPCOMING" at bounding box center [218, 218] width 190 height 21
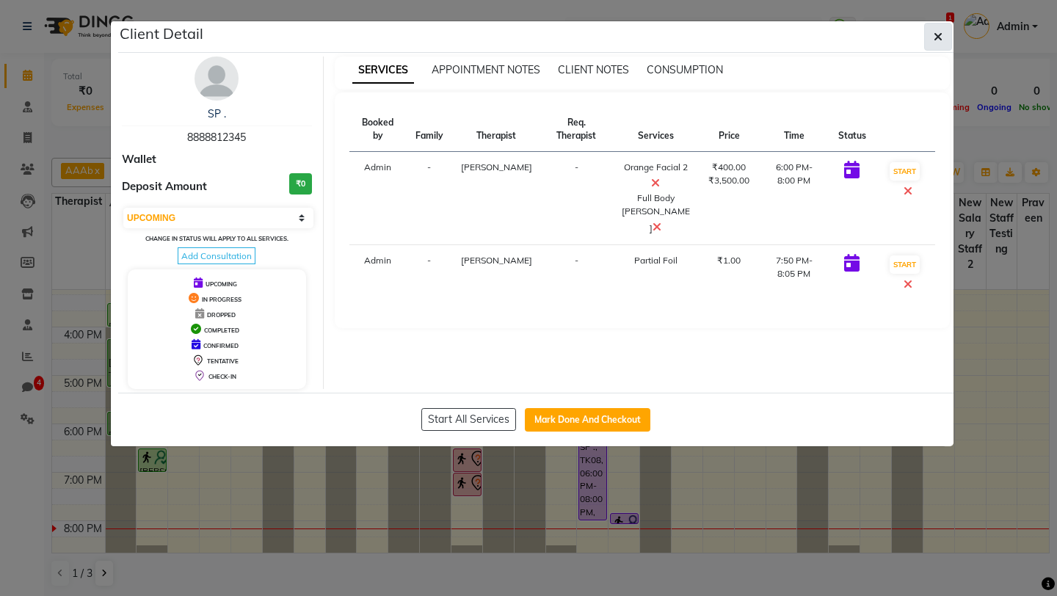
click at [937, 35] on icon "button" at bounding box center [938, 37] width 9 height 12
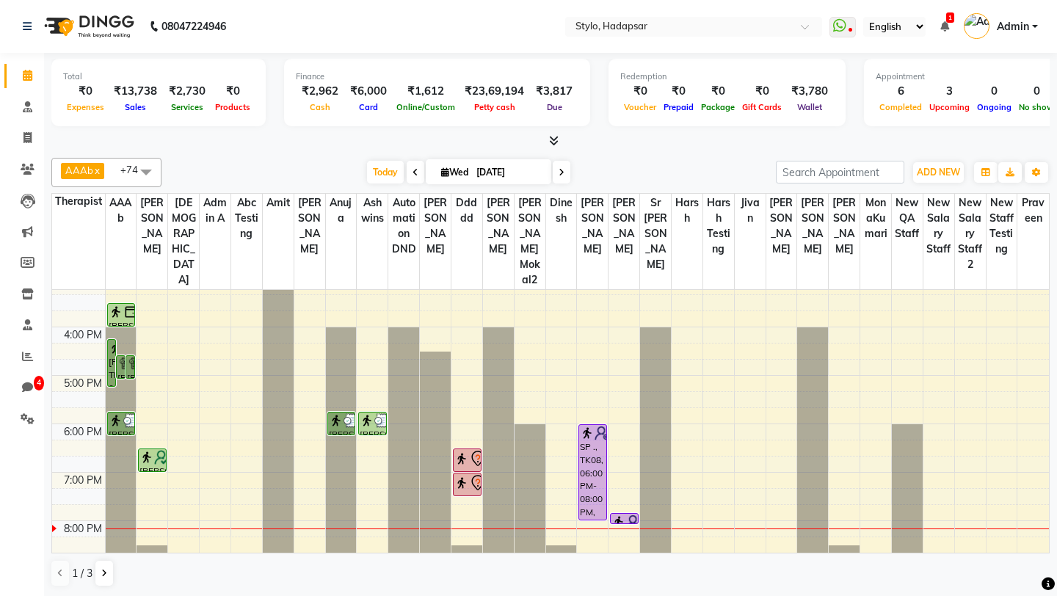
scroll to position [1, 0]
click at [720, 355] on div "8:00 AM 9:00 AM 10:00 AM 11:00 AM 12:00 PM 1:00 PM 2:00 PM 3:00 PM 4:00 PM 5:00…" at bounding box center [550, 253] width 997 height 629
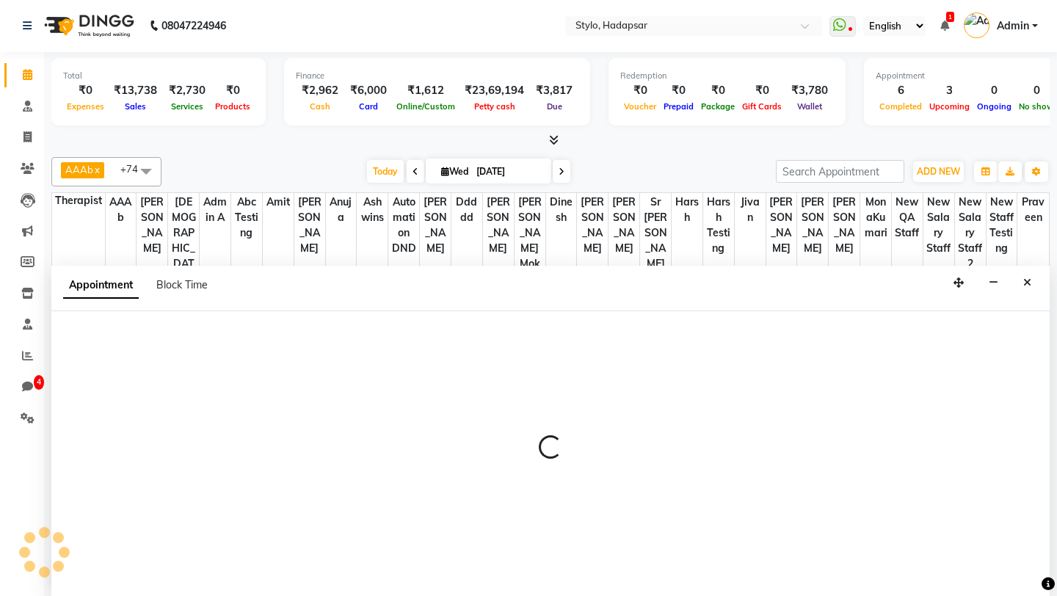
select select "5066"
select select "tentative"
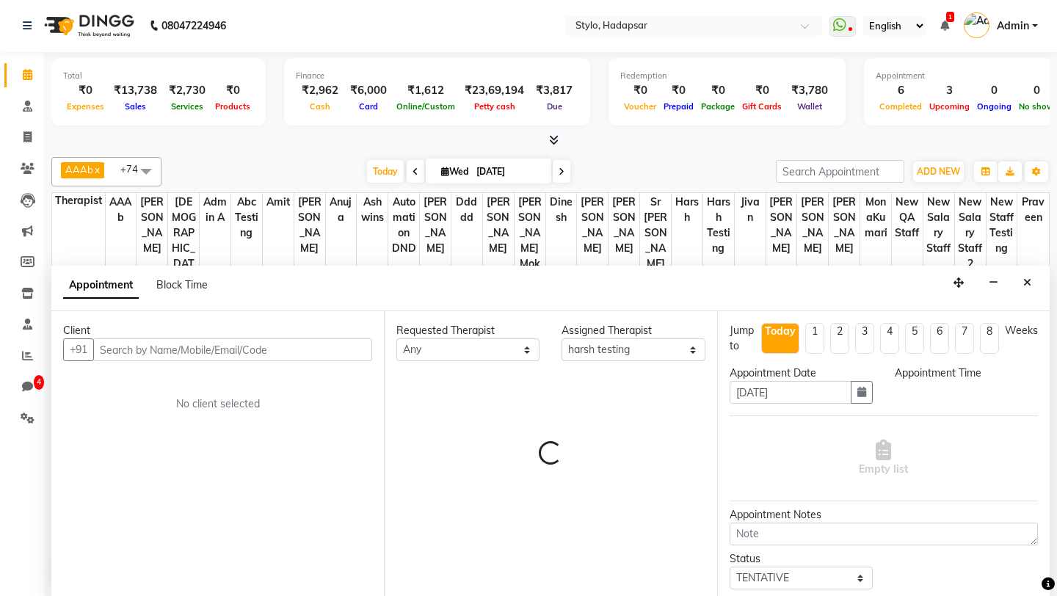
select select "990"
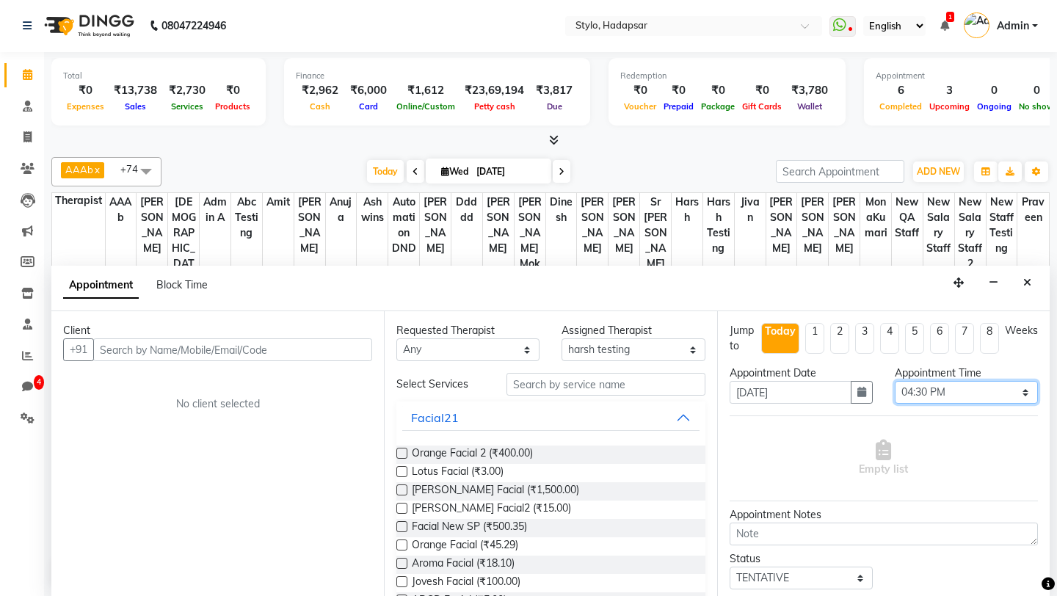
click at [932, 397] on select "Select 09:00 AM 09:30 AM 10:00 AM 10:30 AM 11:00 AM 11:30 AM 12:00 PM 12:30 PM …" at bounding box center [966, 392] width 143 height 23
click at [937, 389] on select "Select 09:00 AM 09:30 AM 10:00 AM 10:30 AM 11:00 AM 11:30 AM 12:00 PM 12:30 PM …" at bounding box center [966, 392] width 143 height 23
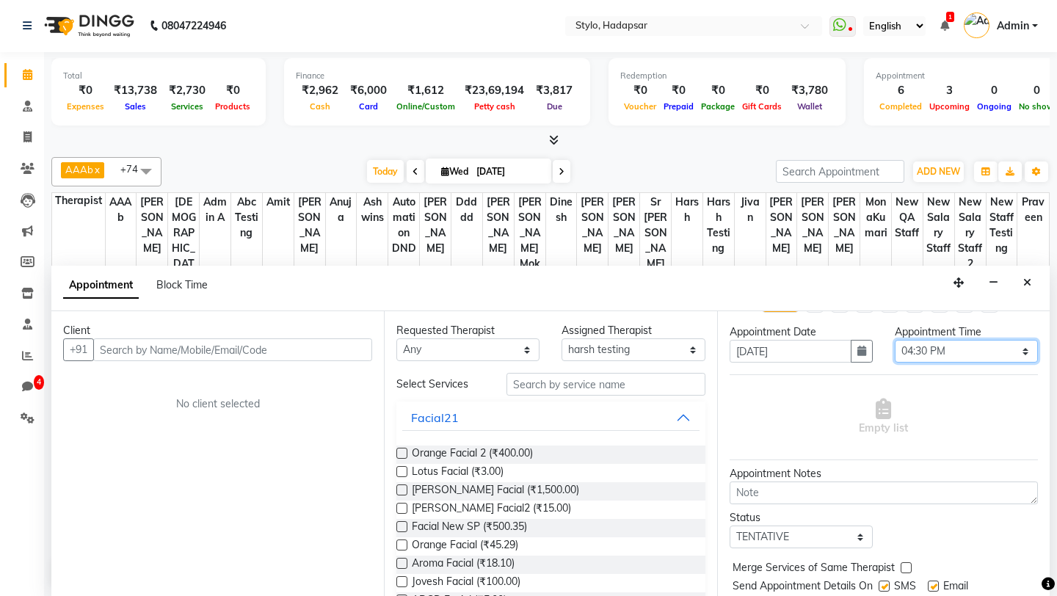
scroll to position [0, 0]
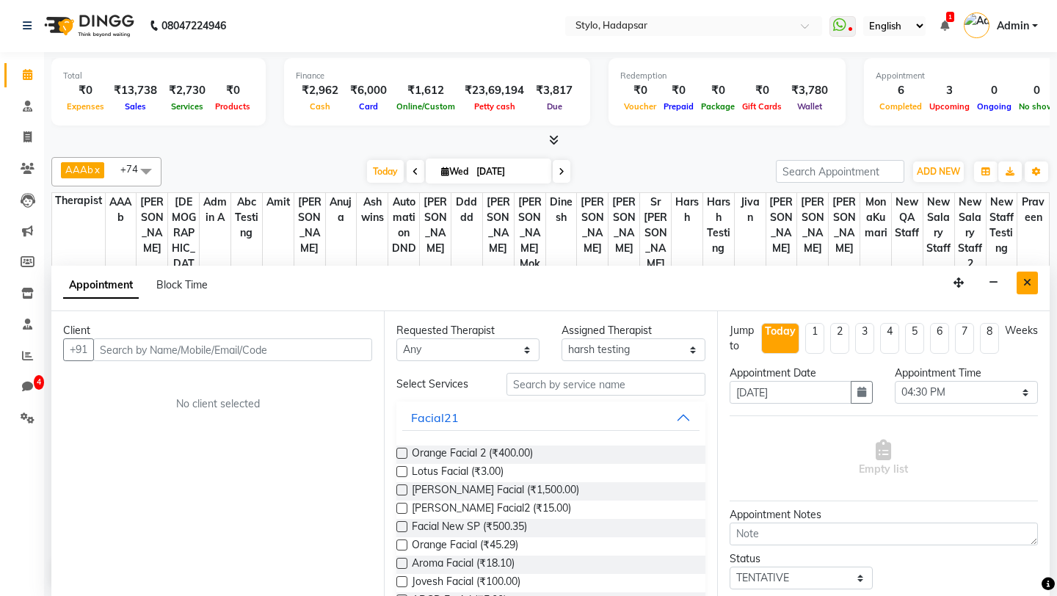
click at [1024, 283] on icon "Close" at bounding box center [1027, 282] width 8 height 10
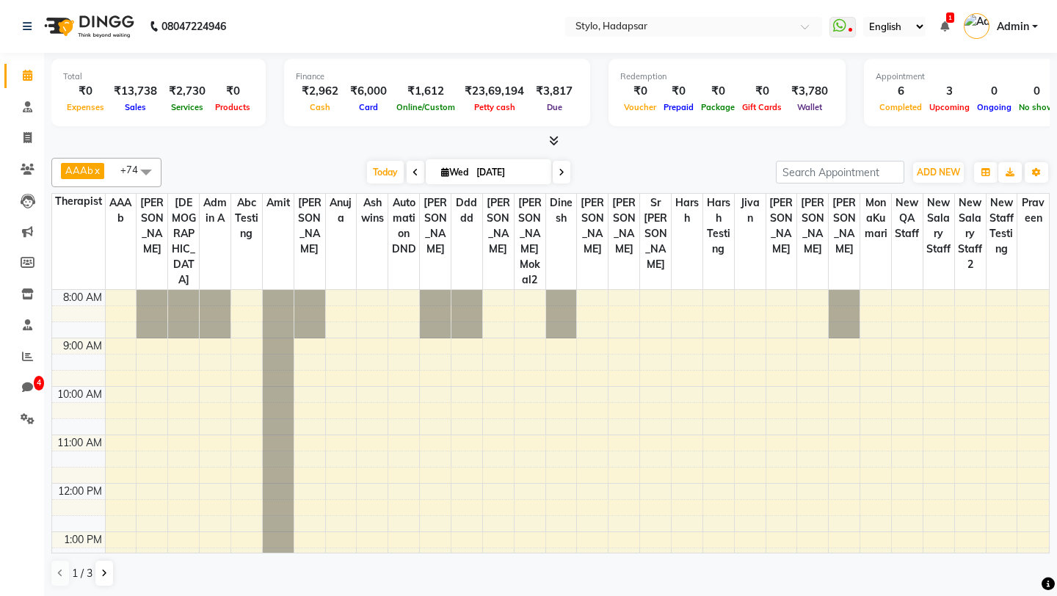
click at [564, 304] on div at bounding box center [561, 314] width 31 height 48
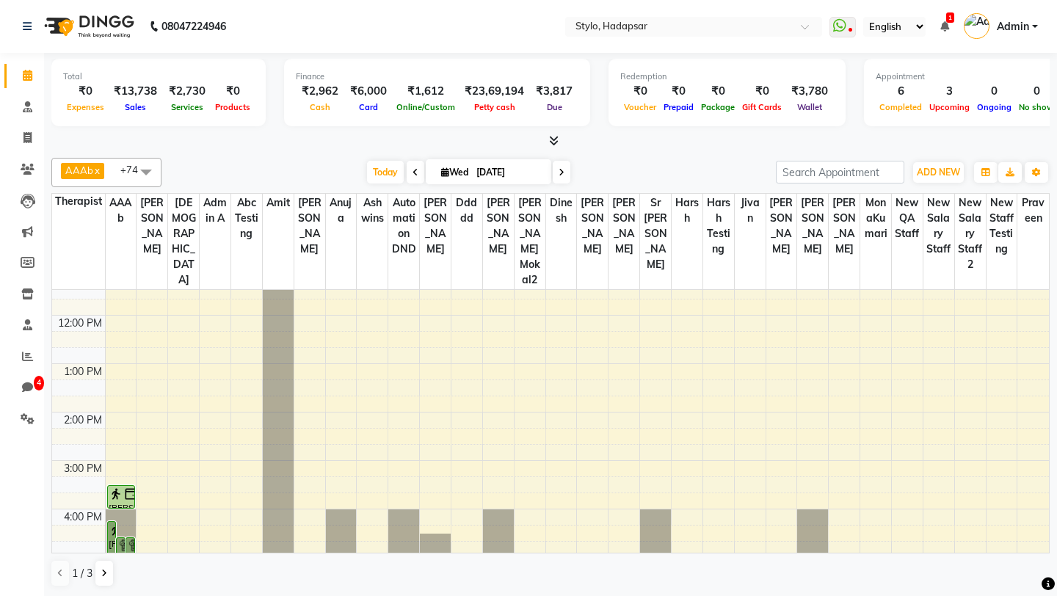
scroll to position [350, 0]
